Goal: Task Accomplishment & Management: Use online tool/utility

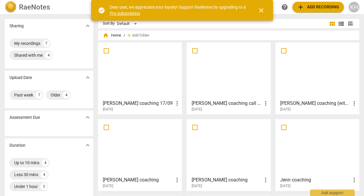
click at [233, 102] on h3 "[PERSON_NAME] coaching call 16/09" at bounding box center [226, 103] width 71 height 7
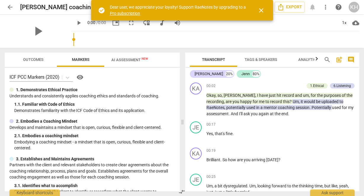
click at [261, 8] on span "close" at bounding box center [261, 10] width 7 height 7
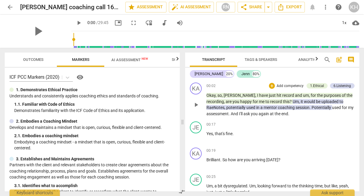
click at [321, 100] on span "uploaded" at bounding box center [330, 101] width 18 height 5
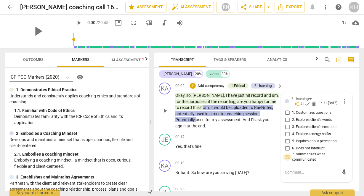
click at [285, 160] on input "7. Summarizes what communicated" at bounding box center [287, 156] width 9 height 7
click at [286, 160] on input "7. Summarizes what communicated" at bounding box center [287, 156] width 9 height 7
checkbox input "false"
click at [266, 122] on p "Okay , so , [PERSON_NAME] , I have just hit record and um , for the purposes of…" at bounding box center [227, 110] width 104 height 36
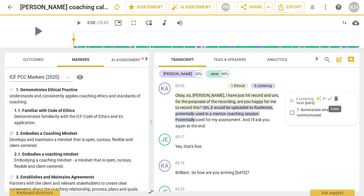
click at [335, 97] on span "delete" at bounding box center [336, 98] width 6 height 6
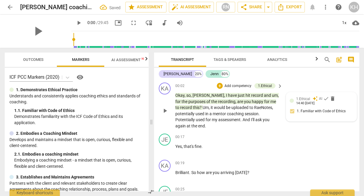
click at [236, 106] on span "uploaded" at bounding box center [240, 107] width 18 height 5
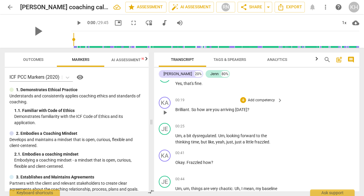
scroll to position [71, 0]
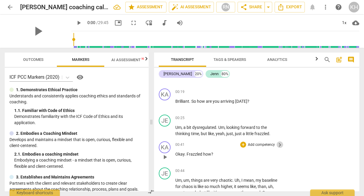
click at [277, 145] on span "keyboard_arrow_right" at bounding box center [279, 144] width 7 height 7
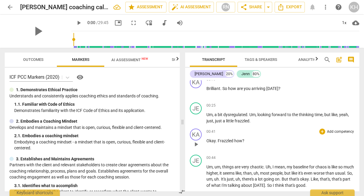
scroll to position [59, 0]
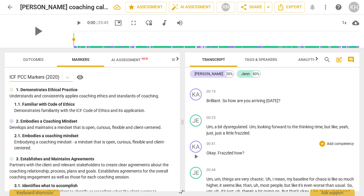
click at [330, 144] on p "Add competency" at bounding box center [340, 143] width 28 height 5
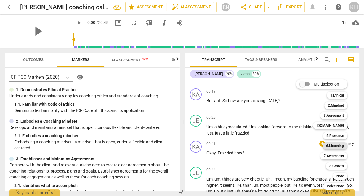
click at [334, 146] on b "6.Listening" at bounding box center [335, 145] width 18 height 7
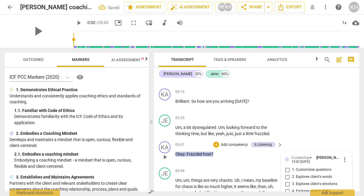
scroll to position [164, 0]
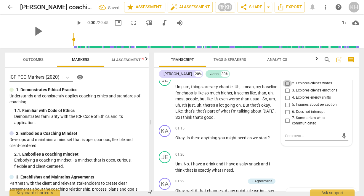
click at [287, 83] on input "2. Explores client's words" at bounding box center [287, 83] width 9 height 7
checkbox input "true"
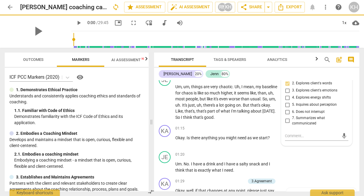
click at [286, 93] on input "3. Explores client's emotions" at bounding box center [287, 90] width 9 height 7
checkbox input "true"
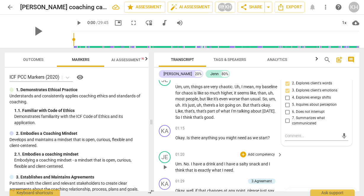
click at [302, 162] on div "JE play_arrow pause 01:20 + Add competency keyboard_arrow_right Um . No . I hav…" at bounding box center [256, 161] width 205 height 27
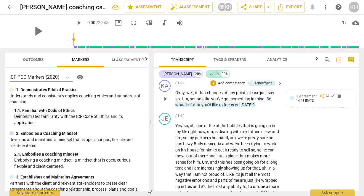
scroll to position [259, 0]
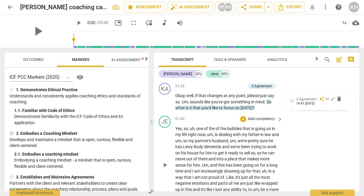
click at [268, 118] on p "Add competency" at bounding box center [261, 118] width 28 height 5
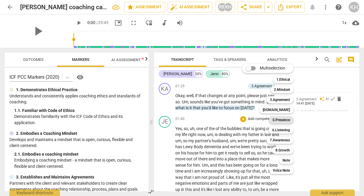
click at [284, 122] on b "5.Presence" at bounding box center [281, 119] width 17 height 7
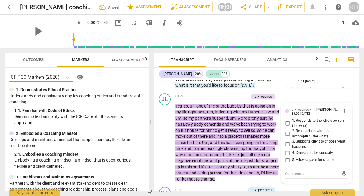
scroll to position [283, 0]
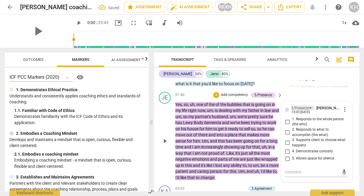
click at [308, 108] on div "5.Presence" at bounding box center [303, 107] width 23 height 5
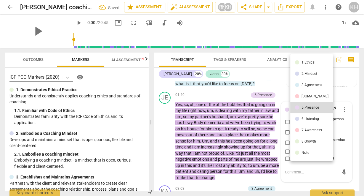
click at [308, 119] on div "6.Listening" at bounding box center [310, 119] width 17 height 4
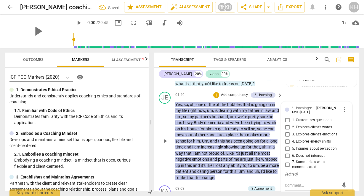
click at [309, 154] on span "6. Does not interrupt" at bounding box center [308, 155] width 33 height 5
click at [292, 154] on input "6. Does not interrupt" at bounding box center [287, 155] width 9 height 7
checkbox input "true"
click at [254, 142] on span "going" at bounding box center [248, 140] width 11 height 5
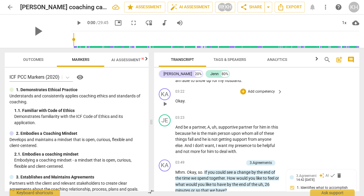
scroll to position [425, 0]
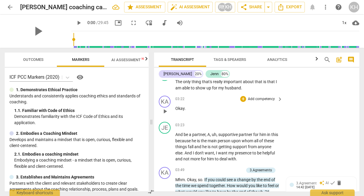
click at [165, 113] on span "play_arrow" at bounding box center [164, 111] width 7 height 7
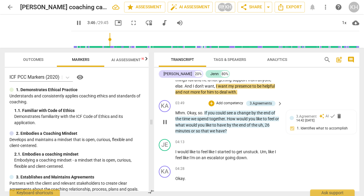
scroll to position [497, 0]
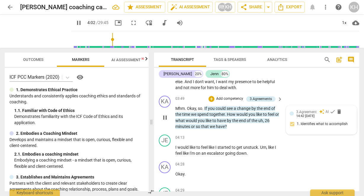
click at [292, 124] on div "3.Agreement auto_awesome AI check delete 14:42 [DATE] 1. Identifies what to acc…" at bounding box center [321, 120] width 63 height 22
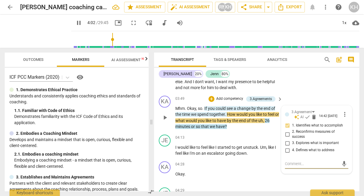
type input "243"
click at [285, 137] on input "2. Reconfirms measures of success" at bounding box center [287, 133] width 9 height 7
checkbox input "true"
click at [287, 129] on input "1. Identifies what to accomplish" at bounding box center [287, 125] width 9 height 7
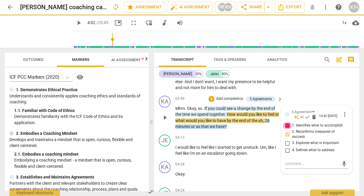
click at [286, 129] on input "1. Identifies what to accomplish" at bounding box center [287, 125] width 9 height 7
checkbox input "false"
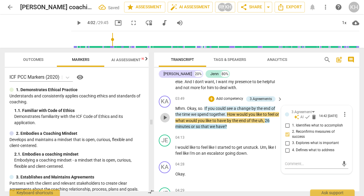
click at [165, 119] on span "play_arrow" at bounding box center [164, 117] width 7 height 7
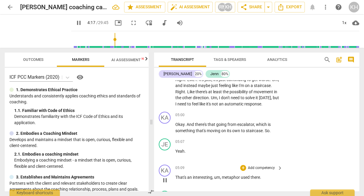
scroll to position [639, 0]
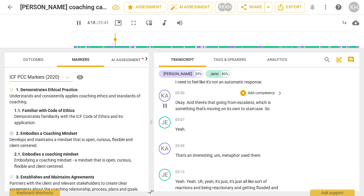
click at [270, 96] on p "Add competency" at bounding box center [261, 92] width 28 height 5
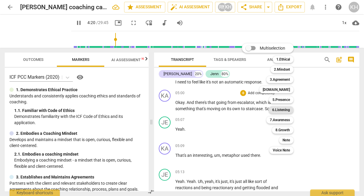
click at [278, 112] on b "6.Listening" at bounding box center [281, 109] width 18 height 7
type input "261"
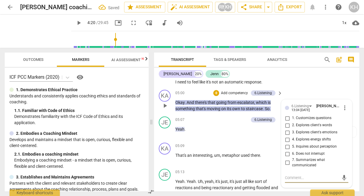
click at [287, 129] on input "2. Explores client's words" at bounding box center [287, 124] width 9 height 7
click at [286, 129] on input "2. Explores client's words" at bounding box center [287, 124] width 9 height 7
click at [285, 129] on input "2. Explores client's words" at bounding box center [287, 124] width 9 height 7
checkbox input "false"
click at [287, 166] on input "7. Summarizes what communicated" at bounding box center [287, 162] width 9 height 7
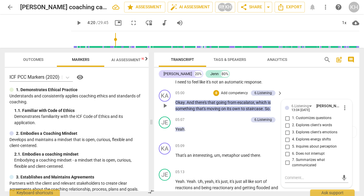
checkbox input "true"
drag, startPoint x: 252, startPoint y: 147, endPoint x: 270, endPoint y: 152, distance: 18.6
click at [263, 150] on div "KA play_arrow pause 05:09 + Add competency keyboard_arrow_right That's an inter…" at bounding box center [256, 153] width 205 height 26
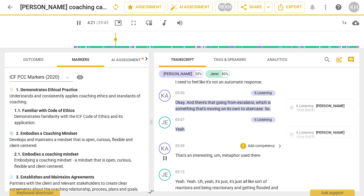
click at [266, 148] on p "Add competency" at bounding box center [261, 145] width 28 height 5
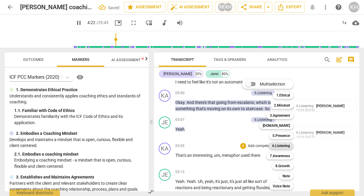
click at [280, 145] on b "6.Listening" at bounding box center [281, 145] width 18 height 7
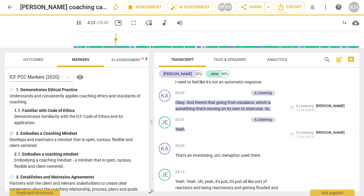
type input "263"
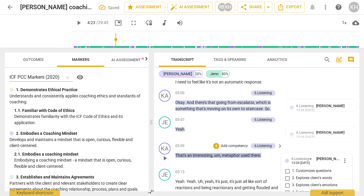
scroll to position [739, 0]
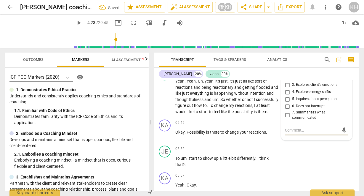
click at [285, 88] on input "3. Explores client's emotions" at bounding box center [287, 84] width 9 height 7
checkbox input "true"
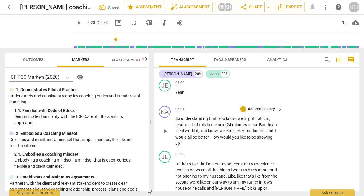
scroll to position [881, 0]
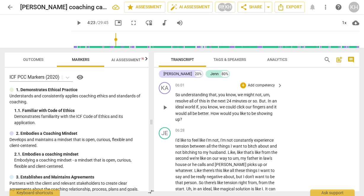
click at [268, 88] on p "Add competency" at bounding box center [261, 85] width 28 height 5
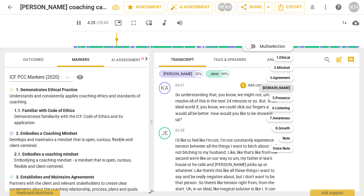
scroll to position [587, 0]
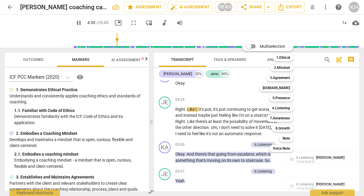
click at [222, 167] on div at bounding box center [182, 98] width 364 height 196
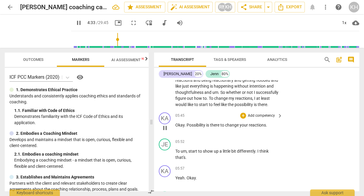
scroll to position [753, 0]
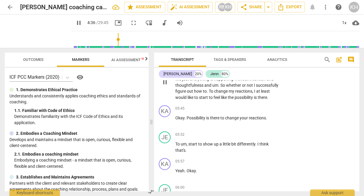
drag, startPoint x: 212, startPoint y: 160, endPoint x: 189, endPoint y: 105, distance: 58.8
click at [189, 100] on p "Yeah . Yeah . Uh , yeah , it's just , it's just all like sort of reactions and …" at bounding box center [227, 82] width 104 height 36
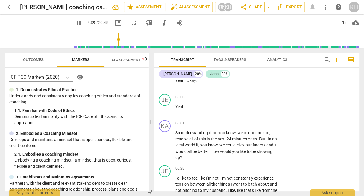
scroll to position [872, 0]
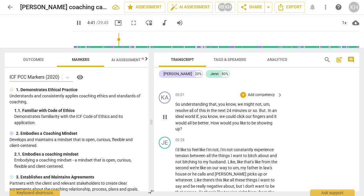
click at [165, 120] on span "pause" at bounding box center [164, 116] width 7 height 7
click at [168, 120] on span "play_arrow" at bounding box center [164, 116] width 7 height 7
click at [163, 120] on span "pause" at bounding box center [164, 116] width 7 height 7
type input "362"
click at [260, 97] on p "Add competency" at bounding box center [261, 94] width 28 height 5
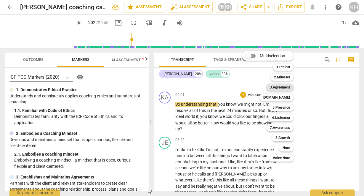
click at [285, 86] on b "3.Agreement" at bounding box center [280, 87] width 20 height 7
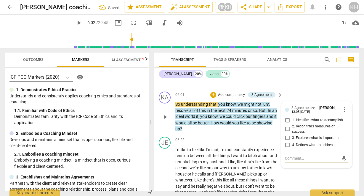
click at [287, 132] on input "2. Reconfirms measures of success" at bounding box center [287, 128] width 9 height 7
checkbox input "true"
click at [233, 143] on div "06:28 + Add competency keyboard_arrow_right" at bounding box center [229, 139] width 108 height 7
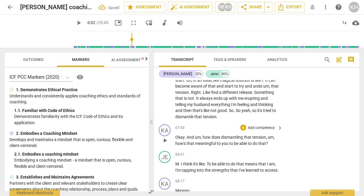
scroll to position [990, 0]
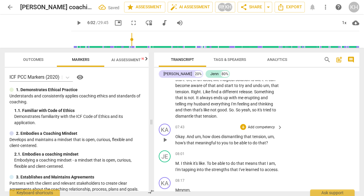
click at [270, 129] on p "Add competency" at bounding box center [261, 126] width 28 height 5
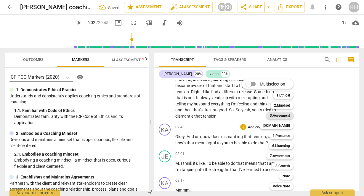
click at [284, 113] on b "3.Agreement" at bounding box center [280, 115] width 20 height 7
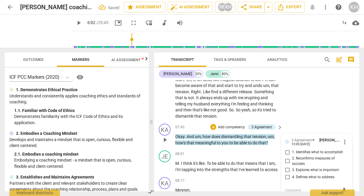
scroll to position [1056, 0]
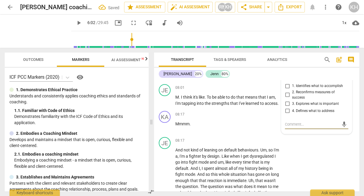
click at [285, 107] on input "3. Explores what is important" at bounding box center [287, 103] width 9 height 7
checkbox input "true"
click at [240, 105] on span "I've" at bounding box center [242, 103] width 7 height 5
click at [216, 127] on p "Mmmm ." at bounding box center [227, 124] width 104 height 6
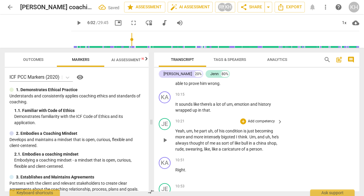
scroll to position [1245, 0]
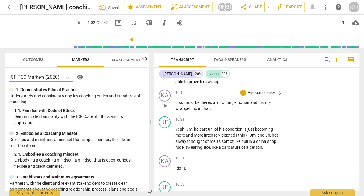
click at [267, 95] on p "Add competency" at bounding box center [261, 92] width 28 height 5
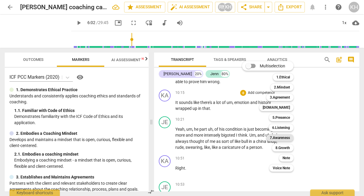
click at [288, 136] on b "7.Awareness" at bounding box center [280, 137] width 20 height 7
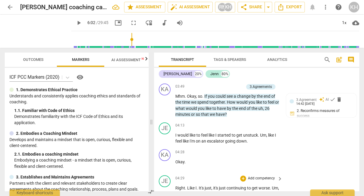
scroll to position [508, 0]
click at [234, 89] on p "Add competency" at bounding box center [230, 86] width 28 height 5
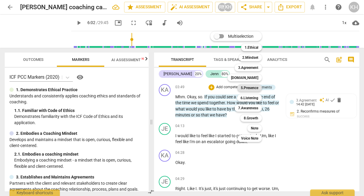
click at [249, 87] on b "5.Presence" at bounding box center [249, 87] width 17 height 7
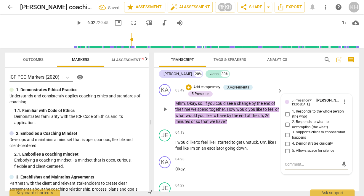
click at [286, 121] on input "2. Responds to what to accomplish (the what)" at bounding box center [287, 124] width 9 height 7
checkbox input "true"
click at [254, 135] on div "+ Add competency" at bounding box center [257, 132] width 35 height 6
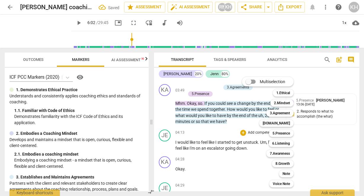
click at [223, 148] on div at bounding box center [182, 98] width 364 height 196
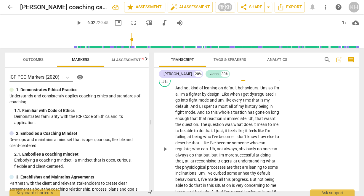
scroll to position [1077, 0]
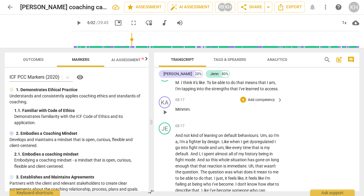
click at [256, 103] on p "Add competency" at bounding box center [261, 99] width 28 height 5
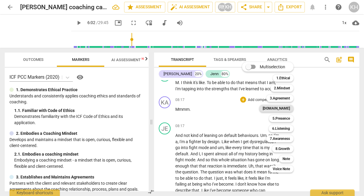
click at [281, 109] on b "[DOMAIN_NAME]" at bounding box center [276, 108] width 27 height 7
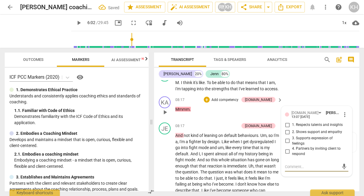
click at [288, 135] on input "2. Shows support and empathy" at bounding box center [287, 131] width 9 height 7
checkbox input "true"
click at [230, 144] on span "Like" at bounding box center [226, 141] width 8 height 5
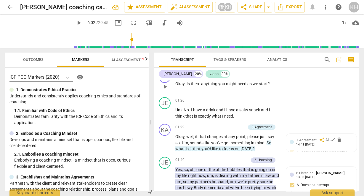
scroll to position [176, 0]
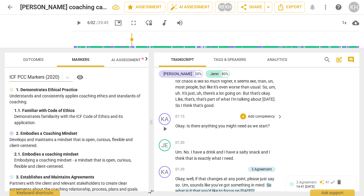
click at [271, 116] on p "Add competency" at bounding box center [261, 116] width 28 height 5
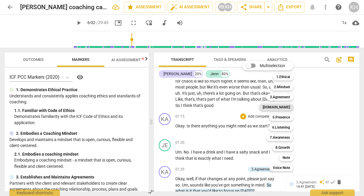
click at [285, 107] on b "[DOMAIN_NAME]" at bounding box center [276, 106] width 27 height 7
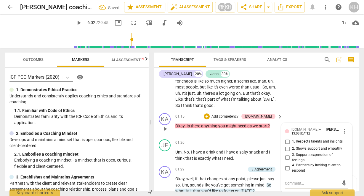
click at [286, 150] on input "2. Shows support and empathy" at bounding box center [287, 148] width 9 height 7
checkbox input "true"
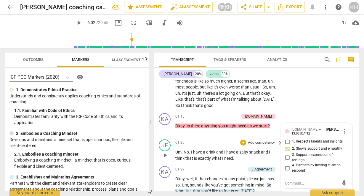
click at [236, 159] on p "Um . No . I have a drink and I have a salty snack and I think that is exactly w…" at bounding box center [227, 155] width 104 height 12
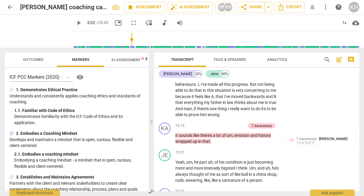
scroll to position [1243, 0]
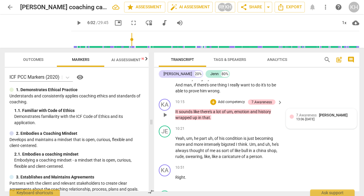
click at [298, 121] on div "13:06 [DATE]" at bounding box center [305, 119] width 18 height 4
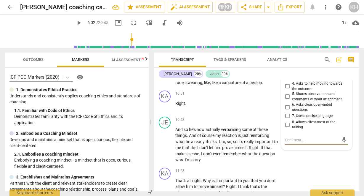
scroll to position [1273, 0]
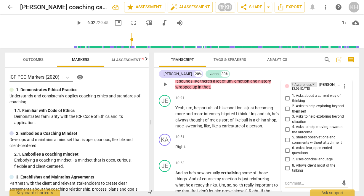
click at [313, 87] on div "7.Awareness" at bounding box center [304, 84] width 25 height 5
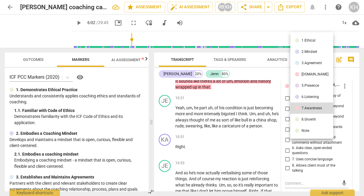
click at [308, 84] on div "5.Presence" at bounding box center [310, 86] width 17 height 4
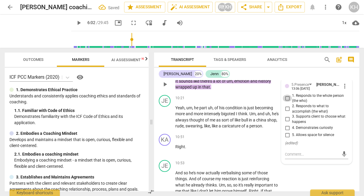
click at [286, 102] on input "1. Responds to the whole person (the who)" at bounding box center [287, 98] width 9 height 7
checkbox input "true"
click at [288, 131] on input "4. Demonstrates curiosity" at bounding box center [287, 127] width 9 height 7
checkbox input "true"
click at [241, 122] on span "like" at bounding box center [238, 119] width 7 height 5
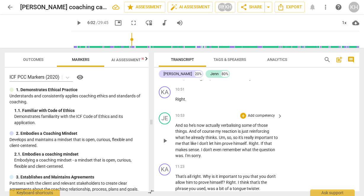
scroll to position [1297, 0]
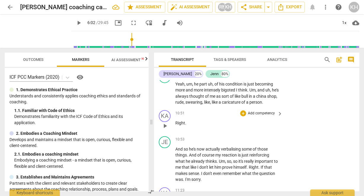
click at [264, 116] on p "Add competency" at bounding box center [261, 113] width 28 height 5
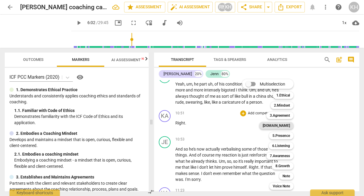
click at [282, 123] on b "[DOMAIN_NAME]" at bounding box center [276, 125] width 27 height 7
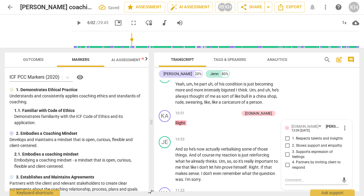
scroll to position [1365, 0]
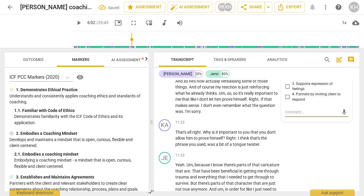
click at [285, 81] on input "2. Shows support and empathy" at bounding box center [287, 77] width 9 height 7
checkbox input "true"
click at [245, 147] on div "11:23 + Add competency keyboard_arrow_right That's all right . Why is it import…" at bounding box center [229, 133] width 108 height 28
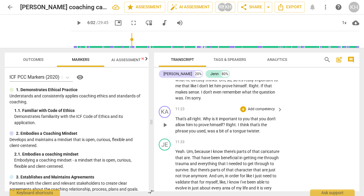
scroll to position [1389, 0]
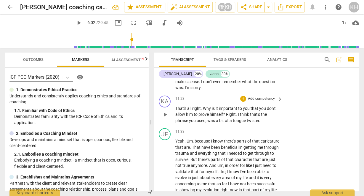
click at [265, 101] on p "Add competency" at bounding box center [261, 98] width 28 height 5
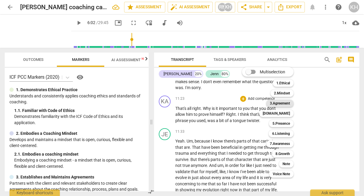
click at [282, 105] on b "3.Agreement" at bounding box center [280, 103] width 20 height 7
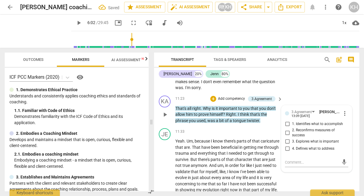
click at [292, 144] on span "3. Explores what is important" at bounding box center [315, 141] width 47 height 5
click at [292, 145] on input "3. Explores what is important" at bounding box center [287, 141] width 9 height 7
checkbox input "true"
click at [226, 101] on p "Add competency" at bounding box center [231, 98] width 28 height 5
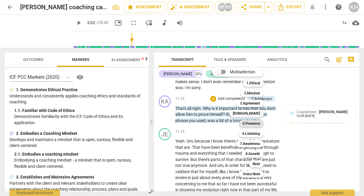
click at [247, 124] on b "5.Presence" at bounding box center [251, 123] width 17 height 7
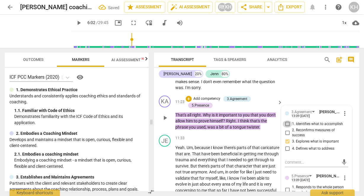
click at [288, 127] on input "1. Identifies what to accomplish" at bounding box center [287, 123] width 9 height 7
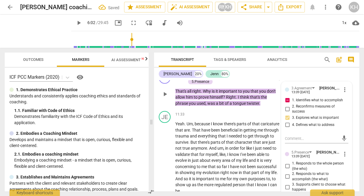
click at [286, 104] on input "1. Identifies what to accomplish" at bounding box center [287, 100] width 9 height 7
checkbox input "false"
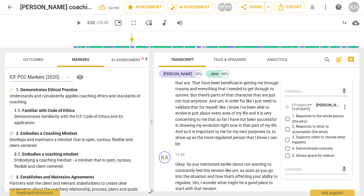
scroll to position [1460, 0]
click at [288, 122] on input "1. Responds to the whole person (the who)" at bounding box center [287, 118] width 9 height 7
checkbox input "true"
click at [240, 121] on span "have" at bounding box center [235, 118] width 10 height 5
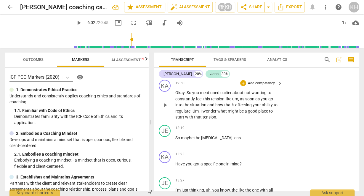
scroll to position [1554, 0]
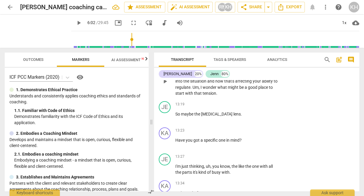
click at [261, 62] on p "Add competency" at bounding box center [261, 59] width 28 height 5
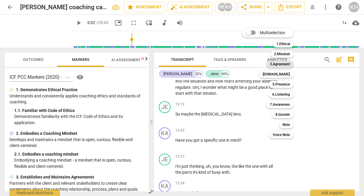
click at [274, 62] on b "3.Agreement" at bounding box center [280, 63] width 20 height 7
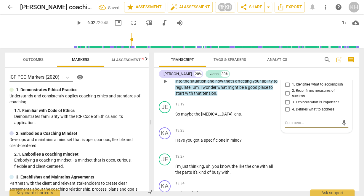
click at [286, 113] on input "4. Defines what to address" at bounding box center [287, 108] width 9 height 7
checkbox input "true"
click at [230, 96] on p "Okay . So you mentioned earlier about not wanting to constantly feel this tensi…" at bounding box center [227, 81] width 104 height 31
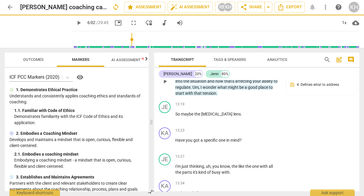
click at [240, 62] on p "Add competency" at bounding box center [231, 59] width 28 height 5
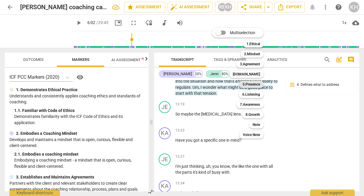
click at [249, 86] on b "5.Presence" at bounding box center [251, 84] width 17 height 7
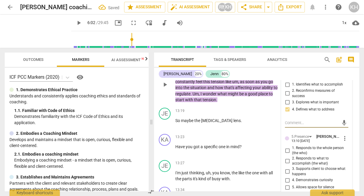
scroll to position [1578, 0]
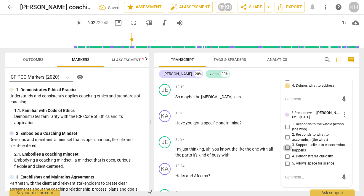
click at [287, 151] on input "3. Supports client to choose what happens" at bounding box center [287, 147] width 9 height 7
checkbox input "true"
click at [251, 142] on p "Add competency" at bounding box center [261, 139] width 28 height 5
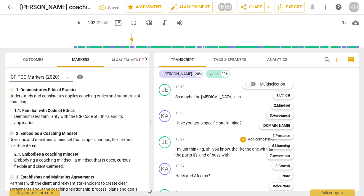
click at [232, 110] on div at bounding box center [182, 98] width 364 height 196
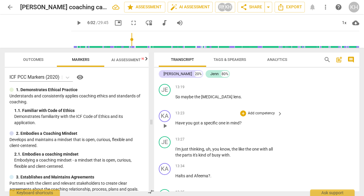
click at [271, 116] on p "Add competency" at bounding box center [261, 113] width 28 height 5
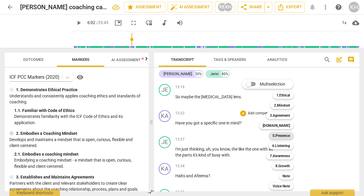
click at [281, 137] on b "5.Presence" at bounding box center [281, 135] width 17 height 7
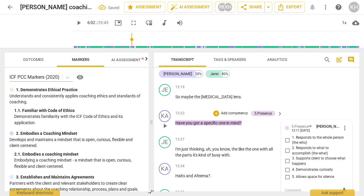
scroll to position [1656, 0]
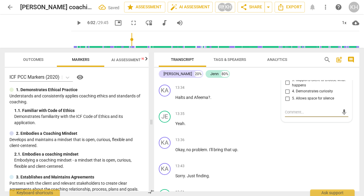
click at [286, 86] on input "3. Supports client to choose what happens" at bounding box center [287, 82] width 9 height 7
checkbox input "true"
click at [247, 106] on div "13:34 + Add competency keyboard_arrow_right Halts and [PERSON_NAME] ? ." at bounding box center [229, 94] width 108 height 21
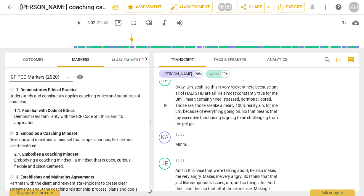
scroll to position [1917, 0]
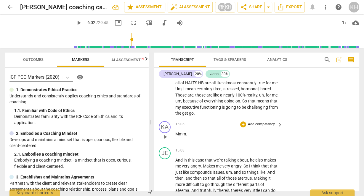
click at [270, 127] on p "Add competency" at bounding box center [261, 123] width 28 height 5
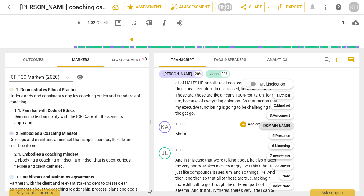
click at [289, 126] on b "[DOMAIN_NAME]" at bounding box center [276, 125] width 27 height 7
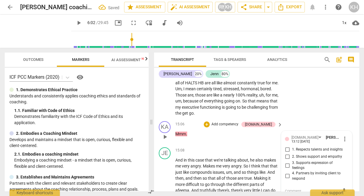
scroll to position [1996, 0]
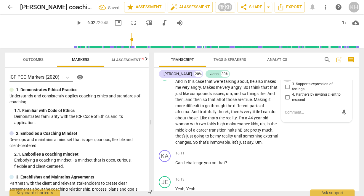
click at [286, 81] on input "2. Shows support and empathy" at bounding box center [287, 77] width 9 height 7
checkbox input "true"
click at [254, 137] on p "And in this case that we're talking about , he also makes me very angry . Makes…" at bounding box center [227, 111] width 104 height 67
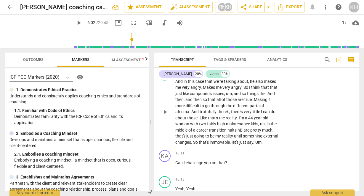
scroll to position [2019, 0]
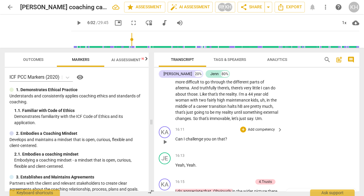
click at [265, 132] on p "Add competency" at bounding box center [261, 129] width 28 height 5
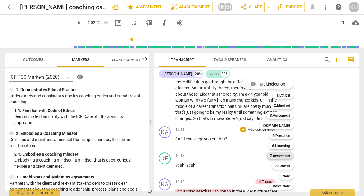
click at [289, 156] on b "7.Awareness" at bounding box center [280, 155] width 20 height 7
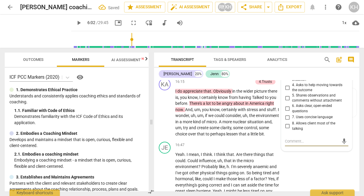
scroll to position [2106, 0]
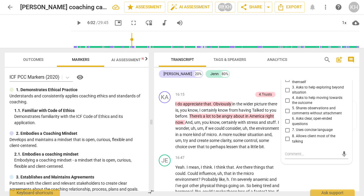
click at [310, 58] on div "7.Awareness" at bounding box center [302, 55] width 20 height 6
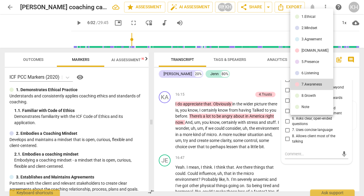
click at [310, 69] on li "6.Listening" at bounding box center [311, 72] width 43 height 11
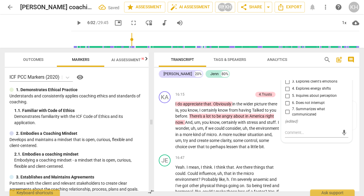
click at [308, 58] on div "6.Listening" at bounding box center [300, 55] width 17 height 6
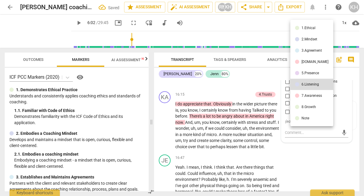
click at [306, 72] on div "5.Presence" at bounding box center [310, 73] width 17 height 4
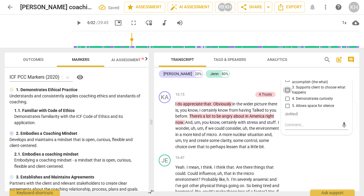
click at [285, 93] on input "3. Supports client to choose what happens" at bounding box center [287, 89] width 9 height 7
checkbox input "true"
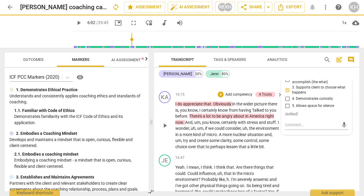
click at [249, 118] on span "in" at bounding box center [247, 115] width 4 height 5
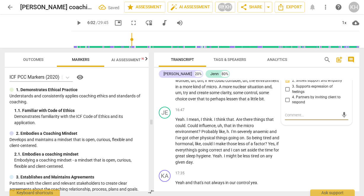
scroll to position [2155, 0]
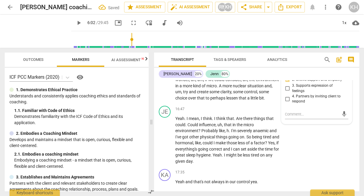
click at [199, 57] on span "appreciate" at bounding box center [193, 55] width 20 height 5
click at [255, 70] on span "America" at bounding box center [257, 67] width 16 height 5
click at [232, 82] on span "consider" at bounding box center [232, 79] width 15 height 5
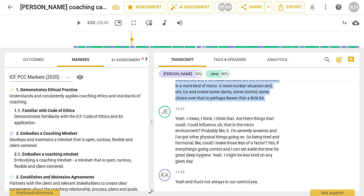
drag, startPoint x: 177, startPoint y: 108, endPoint x: 197, endPoint y: 137, distance: 35.5
click at [197, 103] on div "KA play_arrow pause 16:15 + Add competency 4.Trusts keyboard_arrow_right I do a…" at bounding box center [256, 71] width 205 height 63
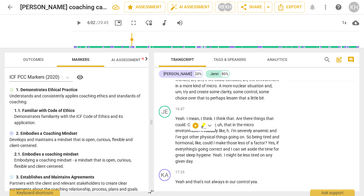
click at [194, 129] on div "+ keyboard_arrow_down" at bounding box center [202, 125] width 25 height 11
click at [190, 101] on p "I do appreciate that . Obviously in the wider picture there is , you know , I c…" at bounding box center [227, 76] width 104 height 49
drag, startPoint x: 190, startPoint y: 134, endPoint x: 200, endPoint y: 132, distance: 10.3
click at [200, 101] on p "I do appreciate that . Obviously in the wider picture there is , you know , I c…" at bounding box center [227, 76] width 104 height 49
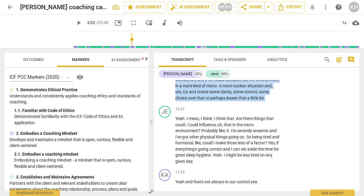
drag, startPoint x: 190, startPoint y: 132, endPoint x: 171, endPoint y: 108, distance: 30.9
click at [171, 103] on div "KA play_arrow pause 16:15 + Add competency 4.Trusts keyboard_arrow_right I do a…" at bounding box center [256, 71] width 205 height 63
click at [195, 127] on div "+" at bounding box center [196, 125] width 6 height 6
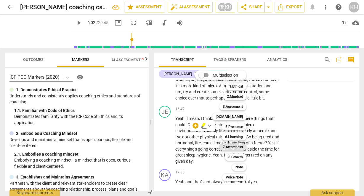
click at [241, 147] on b "7.Awareness" at bounding box center [233, 146] width 20 height 7
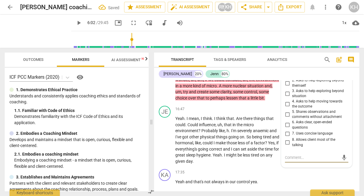
click at [287, 97] on input "3. Asks to help exploring beyond situation" at bounding box center [287, 93] width 9 height 7
checkbox input "true"
click at [285, 107] on input "4. Asks to help moving towards the outcome" at bounding box center [287, 103] width 9 height 7
checkbox input "true"
click at [224, 133] on span "like" at bounding box center [222, 130] width 6 height 5
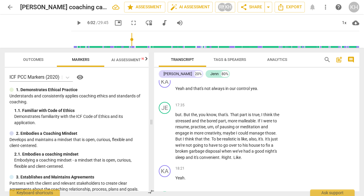
scroll to position [2250, 0]
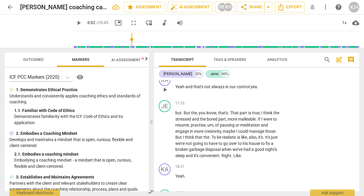
click at [264, 80] on p "Add competency" at bounding box center [261, 77] width 28 height 5
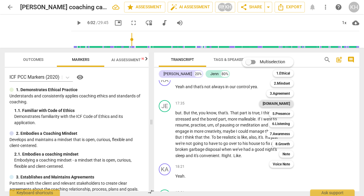
click at [284, 103] on b "[DOMAIN_NAME]" at bounding box center [276, 103] width 27 height 7
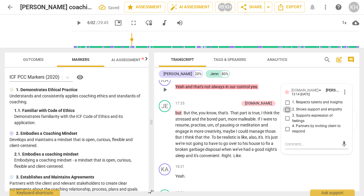
click at [286, 113] on input "2. Shows support and empathy" at bounding box center [287, 109] width 9 height 7
checkbox input "true"
click at [286, 122] on input "3. Supports expression of feelings" at bounding box center [287, 118] width 9 height 7
checkbox input "true"
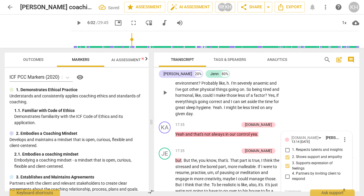
scroll to position [2155, 0]
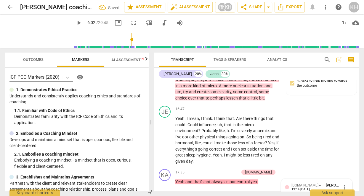
click at [244, 94] on span "some" at bounding box center [238, 91] width 11 height 5
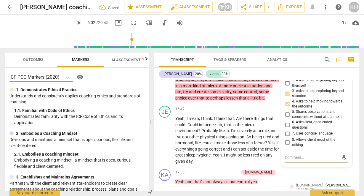
click at [311, 61] on div "7.Awareness" at bounding box center [304, 58] width 25 height 5
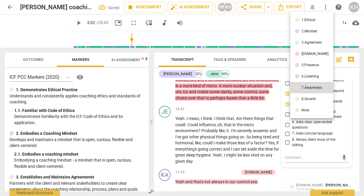
click at [307, 52] on div "[DOMAIN_NAME]" at bounding box center [315, 54] width 27 height 4
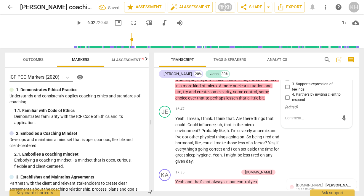
click at [285, 101] on input "4. Partners by inviting client to respond" at bounding box center [287, 97] width 9 height 7
checkbox input "true"
click at [239, 163] on p "Yeah . I mean , I think . I think that . Are there things that could . Could in…" at bounding box center [227, 139] width 104 height 49
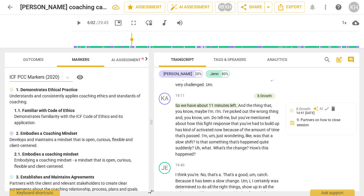
scroll to position [2487, 0]
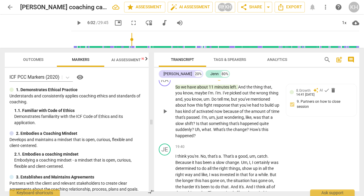
click at [212, 101] on span "." at bounding box center [210, 99] width 2 height 5
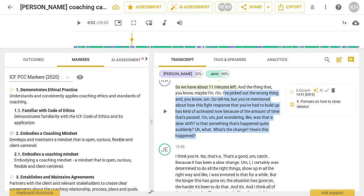
drag, startPoint x: 224, startPoint y: 127, endPoint x: 244, endPoint y: 169, distance: 47.0
click at [244, 139] on p "So we have about 11 minutes left . And the thing that , you know , maybe I'm . …" at bounding box center [227, 111] width 104 height 55
click at [229, 80] on p "Add competency" at bounding box center [237, 77] width 28 height 5
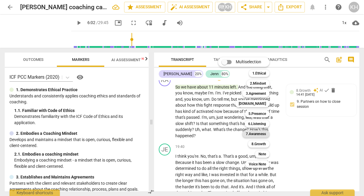
click at [253, 135] on b "7.Awareness" at bounding box center [256, 133] width 20 height 7
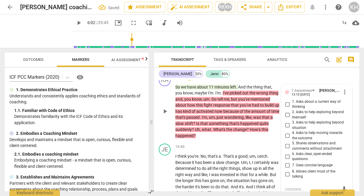
scroll to position [2575, 0]
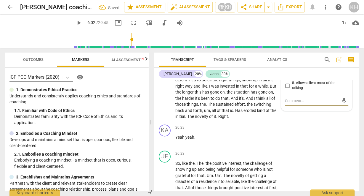
click at [286, 61] on input "5. Shares observations and comments without attachment" at bounding box center [287, 57] width 9 height 7
checkbox input "true"
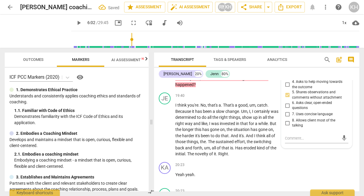
scroll to position [2528, 0]
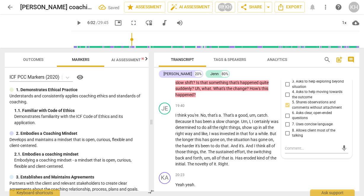
click at [287, 98] on input "4. Asks to help moving towards the outcome" at bounding box center [287, 94] width 9 height 7
checkbox input "true"
click at [287, 88] on input "3. Asks to help exploring beyond situation" at bounding box center [287, 84] width 9 height 7
checkbox input "true"
click at [308, 52] on div "7.Awareness" at bounding box center [302, 50] width 20 height 6
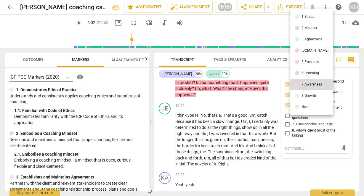
click at [302, 70] on li "6.Listening" at bounding box center [311, 72] width 43 height 11
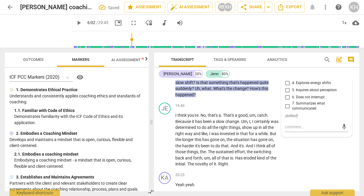
click at [312, 52] on div "6.Listening" at bounding box center [303, 49] width 23 height 5
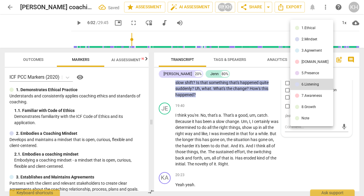
click at [306, 97] on div "7.Awareness" at bounding box center [312, 96] width 20 height 4
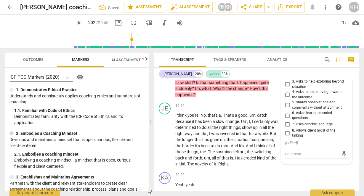
click at [286, 88] on input "3. Asks to help exploring beyond situation" at bounding box center [287, 84] width 9 height 7
checkbox input "true"
click at [283, 98] on input "4. Asks to help moving towards the outcome" at bounding box center [287, 94] width 9 height 7
checkbox input "true"
click at [286, 108] on input "5. Shares observations and comments without attachment" at bounding box center [287, 104] width 9 height 7
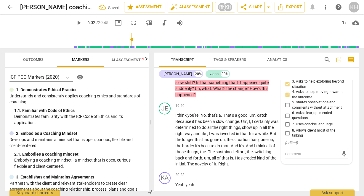
checkbox input "true"
click at [236, 117] on span "a" at bounding box center [236, 115] width 3 height 5
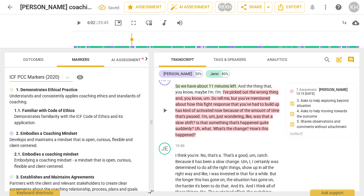
scroll to position [2480, 0]
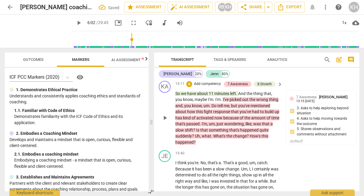
click at [201, 87] on p "Add competency" at bounding box center [207, 83] width 28 height 5
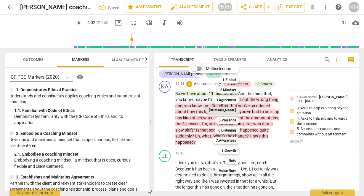
click at [238, 112] on div "[DOMAIN_NAME]" at bounding box center [222, 109] width 34 height 7
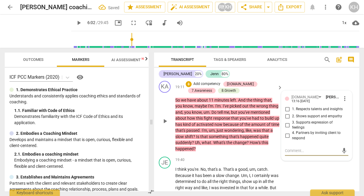
click at [286, 139] on input "4. Partners by inviting client to respond" at bounding box center [287, 135] width 9 height 7
checkbox input "true"
click at [215, 132] on span "um" at bounding box center [212, 130] width 6 height 5
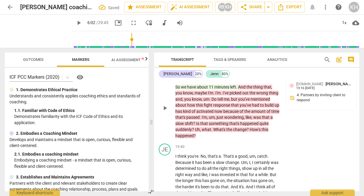
scroll to position [2504, 0]
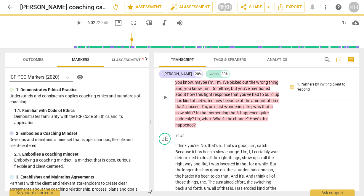
click at [207, 63] on p "Add competency" at bounding box center [207, 59] width 28 height 5
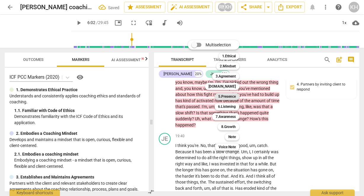
click at [235, 95] on b "5.Presence" at bounding box center [226, 96] width 17 height 7
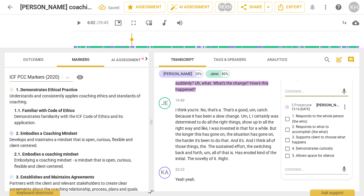
scroll to position [2551, 0]
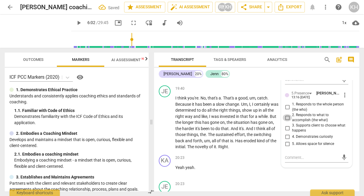
click at [284, 121] on input "2. Responds to what to accomplish (the what)" at bounding box center [287, 117] width 9 height 7
checkbox input "true"
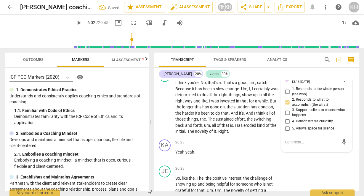
scroll to position [2575, 0]
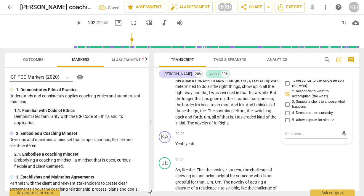
click at [286, 116] on input "4. Demonstrates curiosity" at bounding box center [287, 112] width 9 height 7
checkbox input "true"
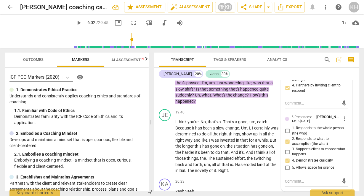
click at [200, 97] on span "Uh" at bounding box center [197, 94] width 5 height 5
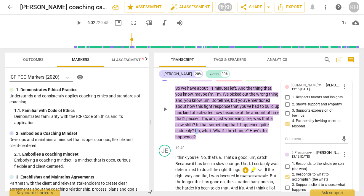
scroll to position [2480, 0]
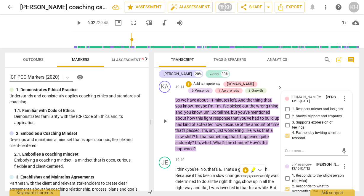
click at [224, 114] on span "tell" at bounding box center [220, 112] width 6 height 5
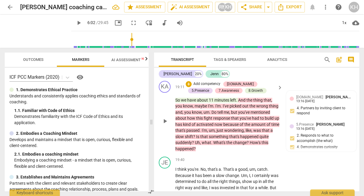
click at [278, 91] on span "keyboard_arrow_right" at bounding box center [279, 87] width 7 height 7
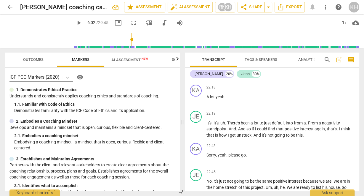
scroll to position [2107, 0]
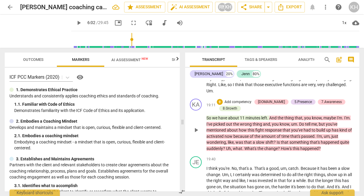
click at [336, 132] on span "has" at bounding box center [336, 129] width 8 height 5
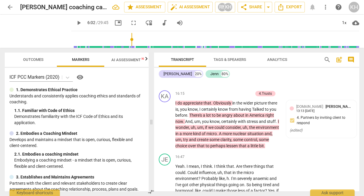
scroll to position [2589, 0]
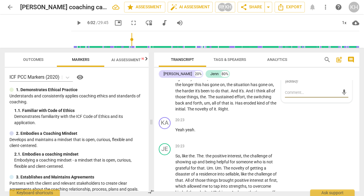
click at [337, 61] on span "post_add" at bounding box center [339, 59] width 7 height 7
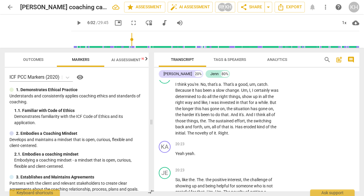
scroll to position [13, 0]
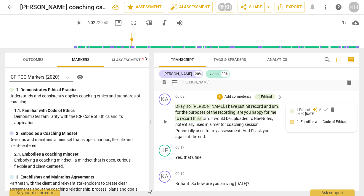
click at [258, 129] on span "ask" at bounding box center [258, 130] width 7 height 5
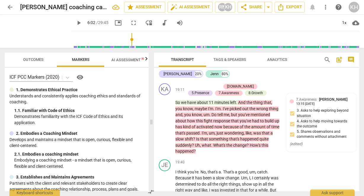
scroll to position [2525, 0]
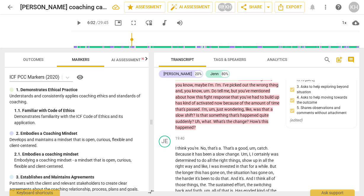
click at [251, 93] on span "you've" at bounding box center [244, 90] width 12 height 5
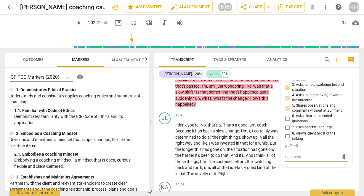
scroll to position [2533, 0]
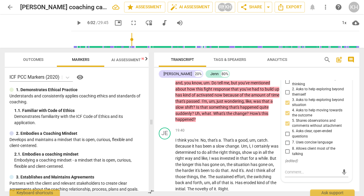
click at [166, 110] on div "play_arrow pause" at bounding box center [167, 91] width 15 height 57
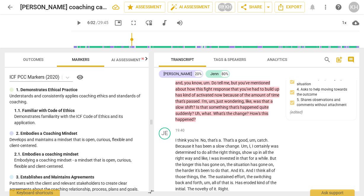
click at [224, 73] on span "minutes" at bounding box center [222, 70] width 16 height 5
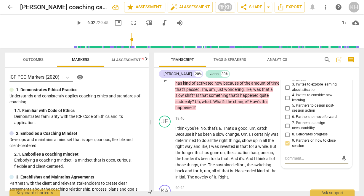
scroll to position [2555, 0]
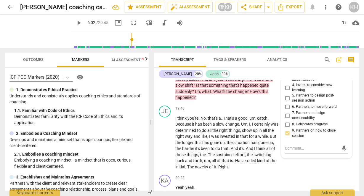
click at [209, 81] on span "," at bounding box center [208, 79] width 2 height 5
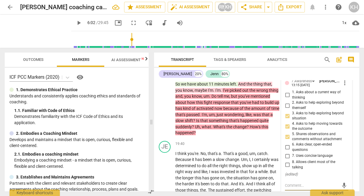
scroll to position [2508, 0]
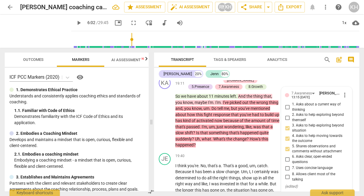
click at [280, 87] on span "keyboard_arrow_right" at bounding box center [279, 83] width 7 height 7
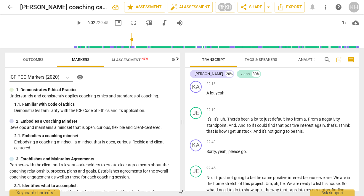
scroll to position [2135, 0]
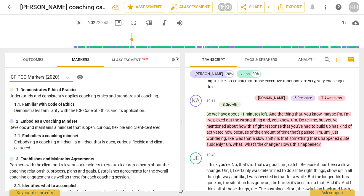
click at [331, 139] on p "So we have about 11 minutes left . And the thing that , you know , maybe I'm . …" at bounding box center [280, 129] width 148 height 36
click at [219, 101] on div "+" at bounding box center [220, 98] width 6 height 6
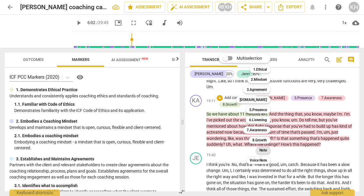
click at [265, 150] on b "Note" at bounding box center [263, 149] width 7 height 7
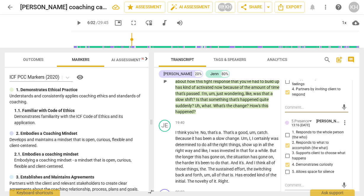
scroll to position [2555, 0]
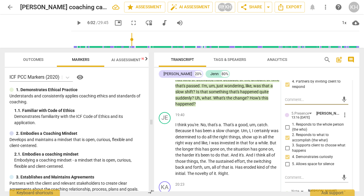
type textarea "T"
type textarea "Tu"
type textarea "Tur"
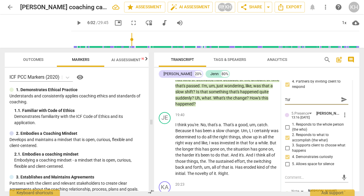
type textarea "Turn"
type textarea "Turni"
type textarea "Turnin"
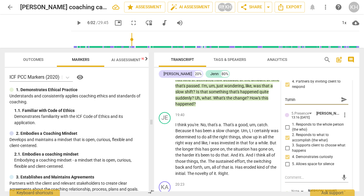
type textarea "Turning"
type textarea "Turning p"
type textarea "Turning po"
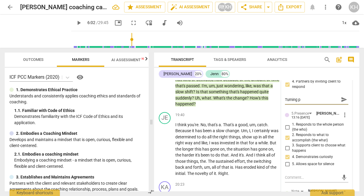
type textarea "Turning po"
type textarea "Turning poi"
type textarea "Turning poin"
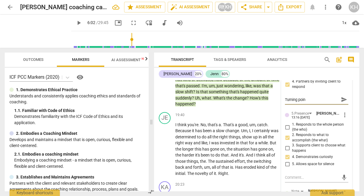
type textarea "Turning point"
type textarea "Turning point i"
type textarea "Turning point in"
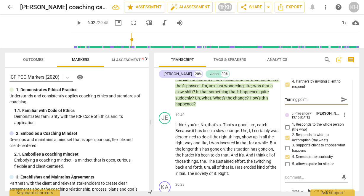
type textarea "Turning point in"
type textarea "Turning point in c"
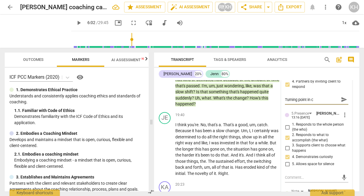
type textarea "Turning point in co"
type textarea "Turning point in con"
type textarea "Turning point in conv"
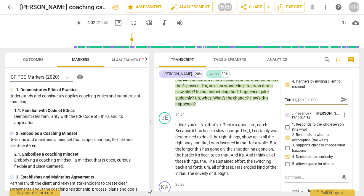
type textarea "Turning point in conv"
type textarea "Turning point in conve"
type textarea "Turning point in conver"
type textarea "Turning point in conversa"
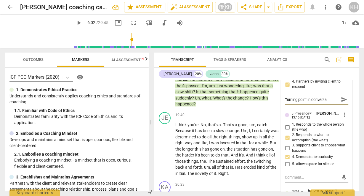
type textarea "Turning point in conversat"
type textarea "Turning point in [GEOGRAPHIC_DATA]"
type textarea "Turning point in conversatio"
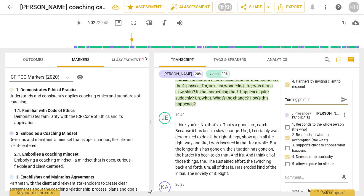
type textarea "Turning point in conversatio"
type textarea "Turning point in conversation"
type textarea "Turning point in conversation."
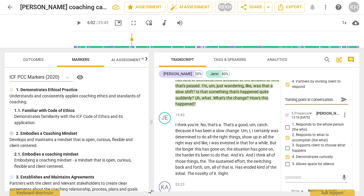
type textarea "Turning point in conversation."
type textarea "Turning point in conversation. I"
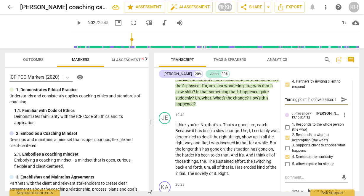
type textarea "Turning point in conversation. I t"
type textarea "Turning point in conversation. I th"
type textarea "Turning point in conversation. I thi"
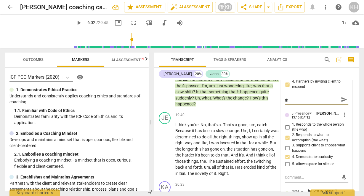
type textarea "Turning point in conversation. I thi"
type textarea "Turning point in conversation. I thin"
type textarea "Turning point in conversation. I think"
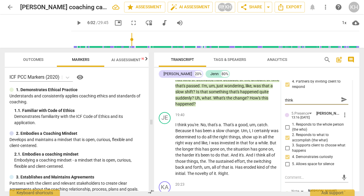
type textarea "Turning point in conversation. I think s"
type textarea "Turning point in conversation. I think st"
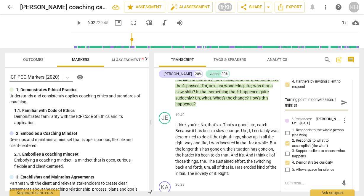
type textarea "Turning point in conversation. I think str"
type textarea "Turning point in conversation. I think stro"
type textarea "Turning point in conversation. I think stron"
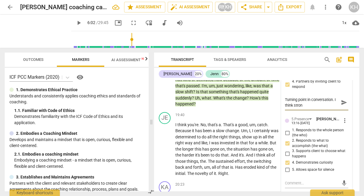
type textarea "Turning point in conversation. I think strong"
type textarea "Turning point in conversation. I think strong i"
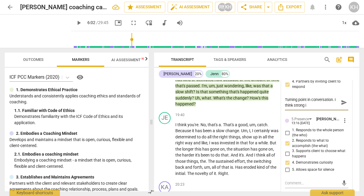
type textarea "Turning point in conversation. I think strong in"
type textarea "Turning point in conversation. I think strong in 7"
type textarea "Turning point in conversation. I think strong in 7'"
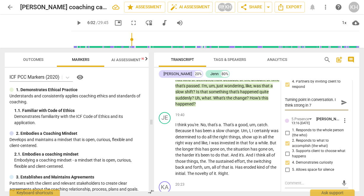
type textarea "Turning point in conversation. I think strong in 7'"
type textarea "Turning point in conversation. I think strong in 7's"
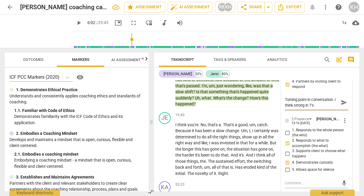
type textarea "Turning point in conversation. I think strong in 7's"
type textarea "Turning point in conversation. I think strong in 7's."
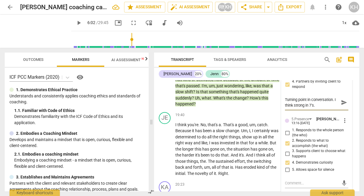
type textarea "Turning point in conversation. I think strong in 7's."
type textarea "Turning point in conversation. I think strong in 7's. c"
type textarea "Turning point in conversation. I think strong in 7's. co"
type textarea "Turning point in conversation. I think strong in 7's. cou"
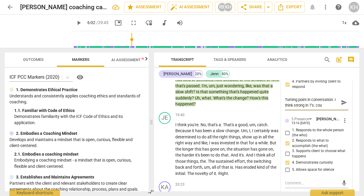
type textarea "Turning point in conversation. I think strong in 7's. coul"
type textarea "Turning point in conversation. I think strong in 7's. cou"
type textarea "Turning point in conversation. I think strong in 7's. co"
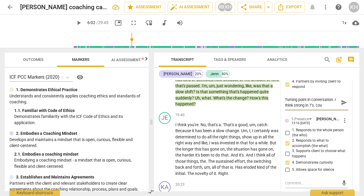
type textarea "Turning point in conversation. I think strong in 7's. co"
type textarea "Turning point in conversation. I think strong in 7's. c"
type textarea "Turning point in conversation. I think strong in 7's."
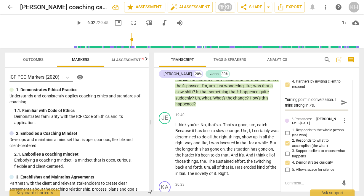
type textarea "Turning point in conversation. I think strong in 7's."
type textarea "Turning point in conversation. I think strong in 7's. C"
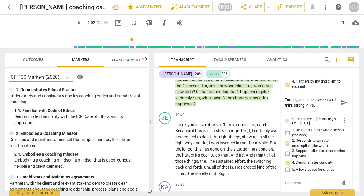
type textarea "Turning point in conversation. I think strong in 7's. C"
type textarea "Turning point in conversation. I think strong in 7's. Co"
type textarea "Turning point in conversation. I think strong in 7's. Cou"
type textarea "Turning point in conversation. I think strong in 7's. Coul"
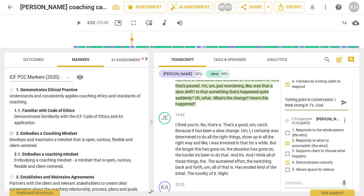
type textarea "Turning point in conversation. I think strong in 7's. Could"
type textarea "Turning point in conversation. I think strong in 7's. Could h"
type textarea "Turning point in conversation. I think strong in 7's. Could ha"
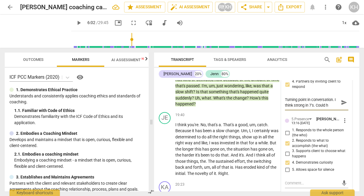
type textarea "Turning point in conversation. I think strong in 7's. Could ha"
type textarea "Turning point in conversation. I think strong in 7's. Could hav"
type textarea "Turning point in conversation. I think strong in 7's. Could have"
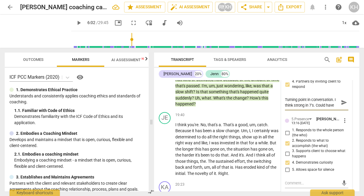
type textarea "Turning point in conversation. I think strong in 7's. Could have e"
type textarea "Turning point in conversation. I think strong in 7's. Could have ee"
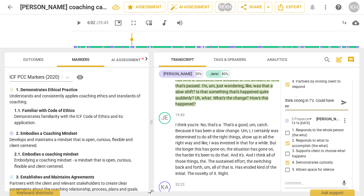
type textarea "Turning point in conversation. I think strong in 7's. Could have e"
type textarea "Turning point in conversation. I think strong in 7's. Could have"
type textarea "Turning point in conversation. I think strong in 7's. Could have v"
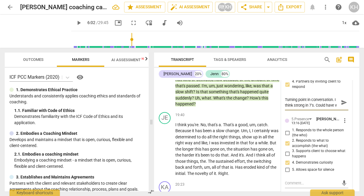
type textarea "Turning point in conversation. I think strong in 7's. Could have"
type textarea "Turning point in conversation. I think strong in 7's. Could have v"
type textarea "Turning point in conversation. I think strong in 7's. Could have ve"
type textarea "Turning point in conversation. I think strong in 7's. Could have vee"
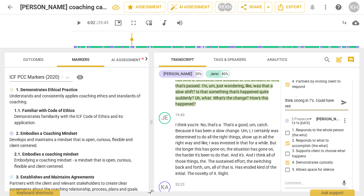
type textarea "Turning point in conversation. I think strong in 7's. Could have ve"
type textarea "Turning point in conversation. I think strong in 7's. Could have v"
type textarea "Turning point in conversation. I think strong in 7's. Could have"
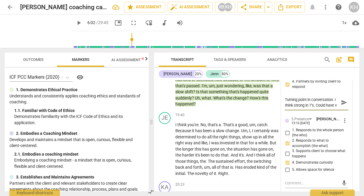
type textarea "Turning point in conversation. I think strong in 7's. Could have"
type textarea "Turning point in conversation. I think strong in 7's. Could have b"
type textarea "Turning point in conversation. I think strong in 7's. Could have be"
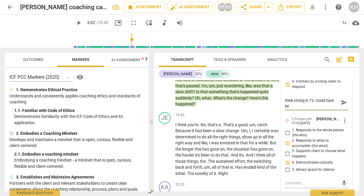
type textarea "Turning point in conversation. I think strong in 7's. Could have bee"
type textarea "Turning point in conversation. I think strong in 7's. Could have been"
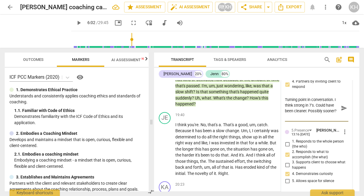
scroll to position [5, 0]
click at [343, 111] on span "send" at bounding box center [344, 108] width 7 height 7
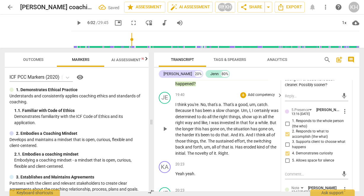
scroll to position [2603, 0]
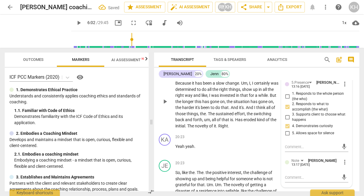
click at [221, 110] on span "do" at bounding box center [218, 107] width 6 height 5
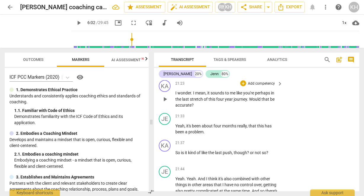
scroll to position [2769, 0]
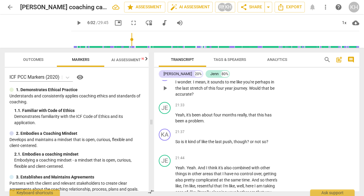
click at [268, 75] on p "Add competency" at bounding box center [261, 72] width 28 height 5
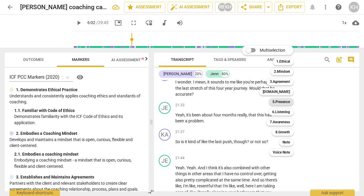
click at [284, 100] on b "5.Presence" at bounding box center [281, 101] width 17 height 7
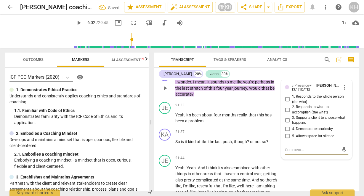
click at [287, 132] on input "4. Demonstrates curiosity" at bounding box center [287, 128] width 9 height 7
click at [306, 88] on div "5.Presence" at bounding box center [300, 85] width 17 height 6
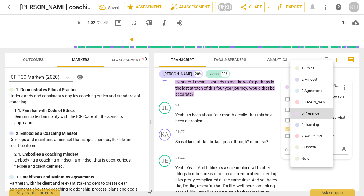
click at [244, 135] on div at bounding box center [182, 98] width 364 height 196
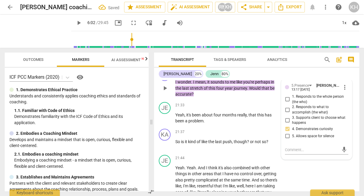
click at [231, 75] on p "Add competency" at bounding box center [234, 72] width 28 height 5
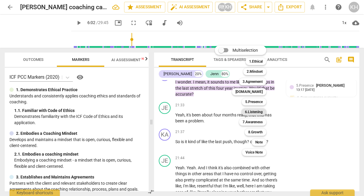
click at [258, 112] on b "6.Listening" at bounding box center [254, 111] width 18 height 7
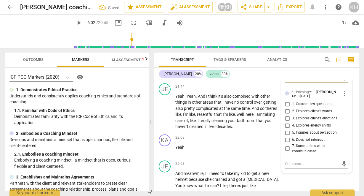
scroll to position [2863, 0]
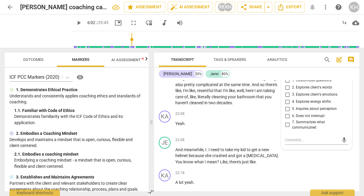
click at [311, 71] on div "6.Listening" at bounding box center [303, 67] width 23 height 5
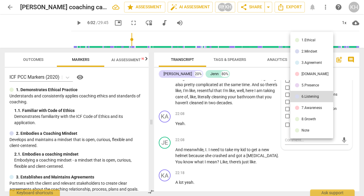
click at [308, 109] on div "7.Awareness" at bounding box center [312, 108] width 20 height 4
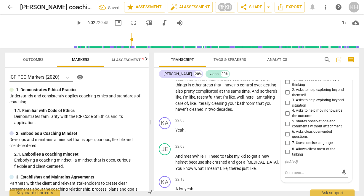
click at [285, 127] on input "5. Shares observations and comments without attachment" at bounding box center [287, 123] width 9 height 7
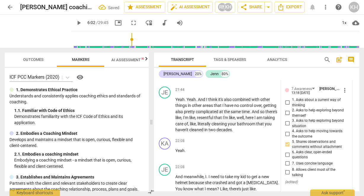
scroll to position [2840, 0]
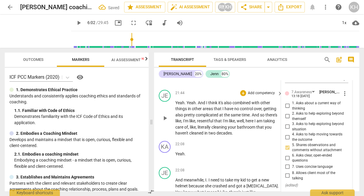
click at [258, 96] on p "Add competency" at bounding box center [261, 92] width 28 height 5
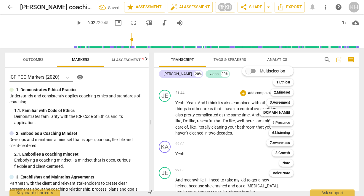
click at [234, 107] on div at bounding box center [182, 98] width 364 height 196
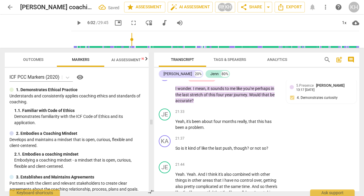
scroll to position [2745, 0]
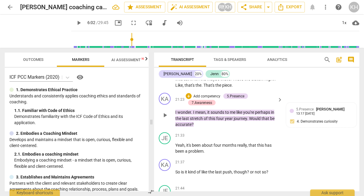
click at [208, 99] on p "Add competency" at bounding box center [207, 95] width 28 height 5
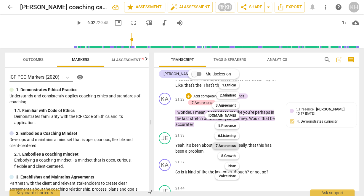
click at [229, 145] on b "7.Awareness" at bounding box center [226, 145] width 20 height 7
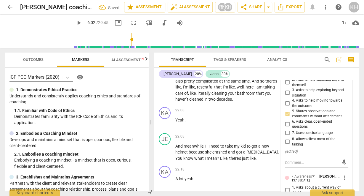
scroll to position [2882, 0]
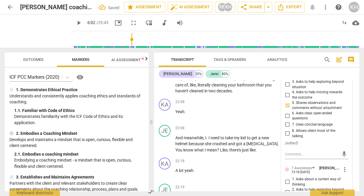
click at [286, 88] on input "3. Asks to help exploring beyond situation" at bounding box center [287, 84] width 9 height 7
drag, startPoint x: 225, startPoint y: 114, endPoint x: 225, endPoint y: 127, distance: 12.4
click at [225, 94] on p "Yeah . Yeah . And I think it's also combined with other things in other areas t…" at bounding box center [227, 75] width 104 height 36
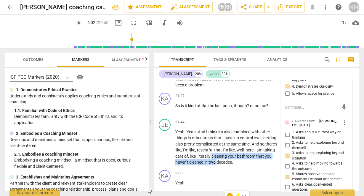
scroll to position [2769, 0]
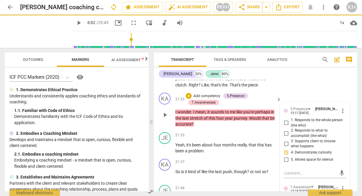
click at [209, 99] on p "Add competency" at bounding box center [207, 95] width 28 height 5
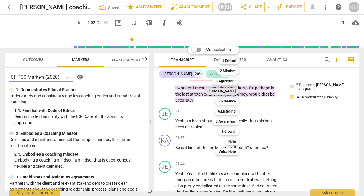
click at [236, 92] on b "[DOMAIN_NAME]" at bounding box center [222, 90] width 27 height 7
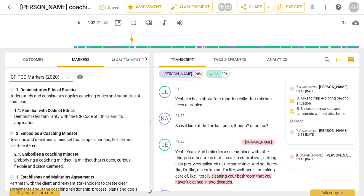
scroll to position [2793, 0]
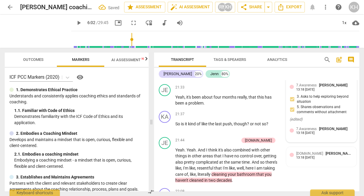
click at [316, 79] on div "5.Presence [PERSON_NAME] 13:17 [DATE] 4. Demonstrates curiosity" at bounding box center [321, 69] width 63 height 22
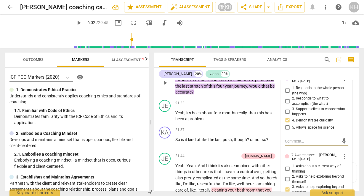
scroll to position [2745, 0]
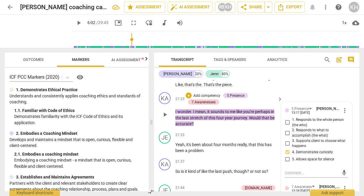
click at [236, 127] on p "I wonder . I mean , it sounds to me like you're perhaps in the last stretch of …" at bounding box center [227, 117] width 104 height 18
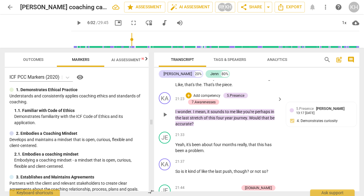
click at [214, 98] on p "Add competency" at bounding box center [207, 95] width 28 height 5
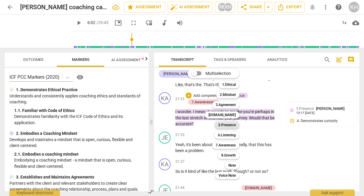
click at [230, 125] on b "5.Presence" at bounding box center [226, 124] width 17 height 7
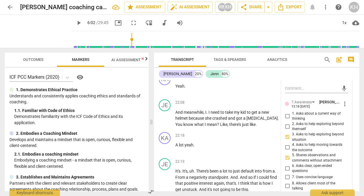
scroll to position [2858, 0]
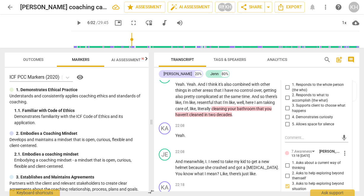
click at [288, 120] on input "4. Demonstrates curiosity" at bounding box center [287, 116] width 9 height 7
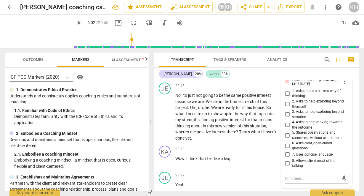
scroll to position [3071, 0]
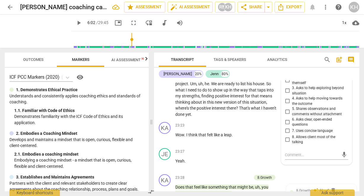
click at [313, 58] on div "7.Awareness" at bounding box center [304, 55] width 25 height 5
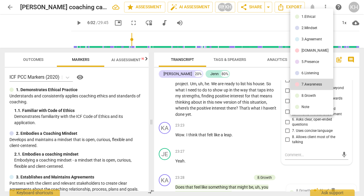
click at [299, 48] on li "[DOMAIN_NAME]" at bounding box center [311, 50] width 43 height 11
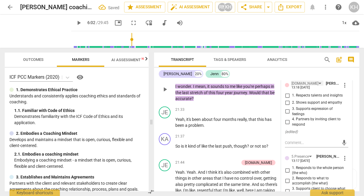
scroll to position [2770, 0]
click at [284, 125] on input "4. Partners by inviting client to respond" at bounding box center [287, 121] width 9 height 7
click at [233, 140] on div "21:37 + Add competency keyboard_arrow_right" at bounding box center [229, 136] width 108 height 7
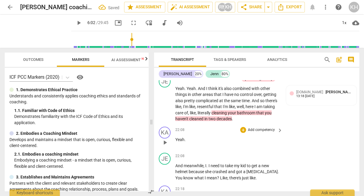
scroll to position [2865, 0]
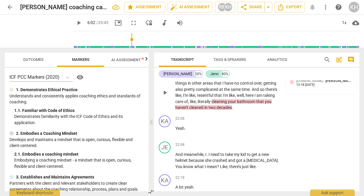
click at [256, 104] on span "bathroom" at bounding box center [246, 101] width 19 height 5
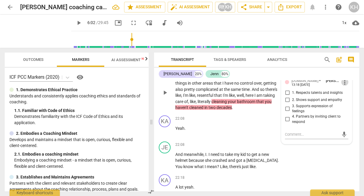
click at [346, 86] on span "more_vert" at bounding box center [344, 82] width 7 height 7
click at [347, 120] on li "Delete" at bounding box center [349, 121] width 20 height 11
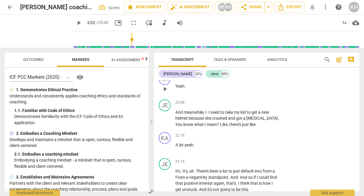
scroll to position [2913, 0]
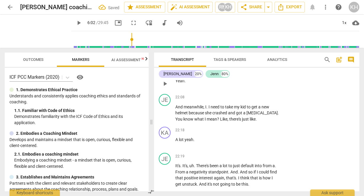
click at [260, 74] on p "Add competency" at bounding box center [261, 70] width 28 height 5
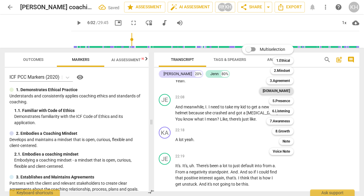
click at [284, 87] on b "[DOMAIN_NAME]" at bounding box center [276, 90] width 27 height 7
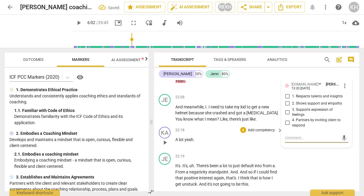
click at [287, 107] on input "2. Shows support and empathy" at bounding box center [287, 103] width 9 height 7
click at [220, 121] on span "Like" at bounding box center [223, 118] width 7 height 5
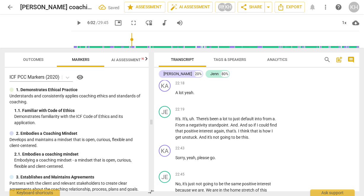
scroll to position [2960, 0]
drag, startPoint x: 197, startPoint y: 121, endPoint x: 171, endPoint y: 120, distance: 26.4
click at [171, 103] on div "KA play_arrow pause 22:18 + Add competency keyboard_arrow_right A lot yeah ." at bounding box center [256, 90] width 205 height 26
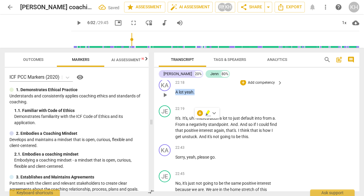
click at [271, 85] on p "Add competency" at bounding box center [261, 82] width 28 height 5
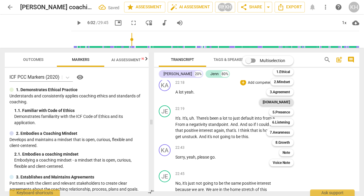
click at [278, 104] on div "[DOMAIN_NAME]" at bounding box center [276, 101] width 34 height 7
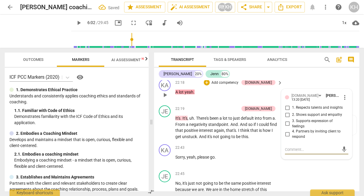
click at [286, 118] on input "2. Shows support and empathy" at bounding box center [287, 114] width 9 height 7
click at [240, 139] on p "It's . It's , uh . There's been a lot to just default into from a . From a nega…" at bounding box center [227, 127] width 104 height 24
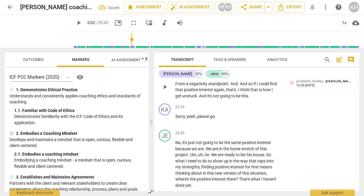
scroll to position [3007, 0]
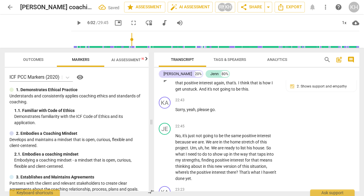
click at [261, 85] on span "is" at bounding box center [261, 82] width 4 height 5
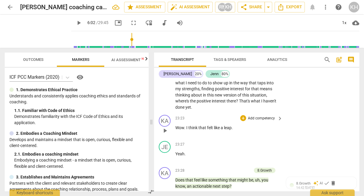
scroll to position [3126, 0]
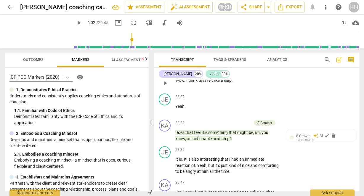
click at [268, 73] on p "Add competency" at bounding box center [261, 70] width 28 height 5
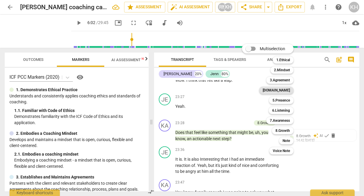
click at [282, 90] on b "[DOMAIN_NAME]" at bounding box center [276, 90] width 27 height 7
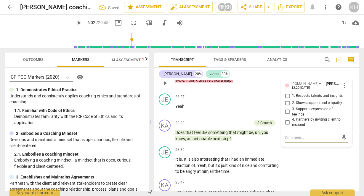
click at [289, 99] on input "1. Respects talents and insights" at bounding box center [287, 95] width 9 height 7
click at [240, 126] on p "Add competency" at bounding box center [237, 122] width 28 height 5
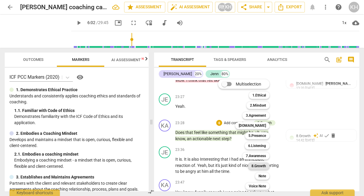
click at [263, 166] on b "8.Growth" at bounding box center [259, 165] width 15 height 7
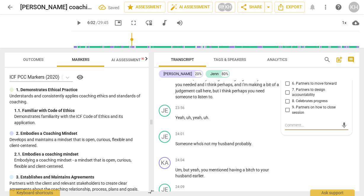
scroll to position [3209, 0]
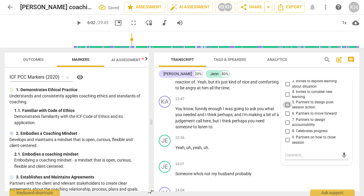
click at [287, 108] on input "5. Partners to design post-session action" at bounding box center [287, 104] width 9 height 7
click at [286, 87] on input "3. Invites to explore learning about situation" at bounding box center [287, 83] width 9 height 7
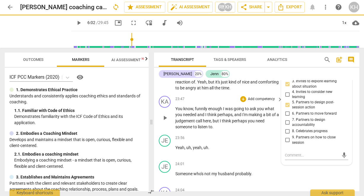
click at [230, 117] on span "perhaps" at bounding box center [224, 114] width 15 height 5
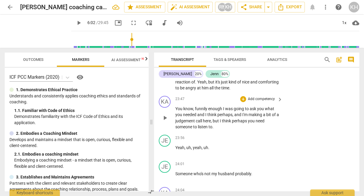
click at [270, 102] on p "Add competency" at bounding box center [261, 98] width 28 height 5
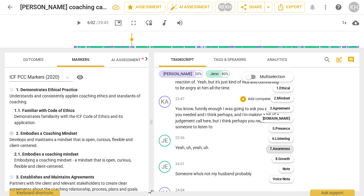
click at [280, 148] on b "7.Awareness" at bounding box center [280, 148] width 20 height 7
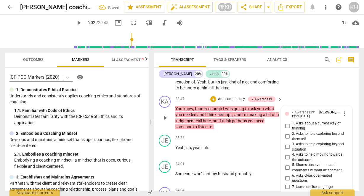
scroll to position [3312, 0]
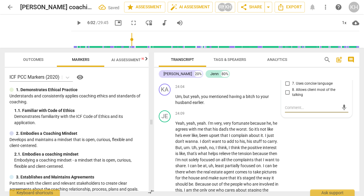
click at [284, 68] on input "5. Shares observations and comments without attachment" at bounding box center [287, 64] width 9 height 7
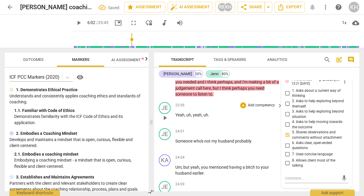
scroll to position [3241, 0]
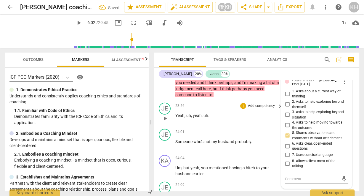
click at [238, 124] on div "23:56 + Add competency keyboard_arrow_right Yeah , uh , yeah , uh ." at bounding box center [229, 113] width 108 height 21
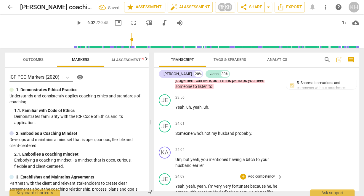
scroll to position [3288, 0]
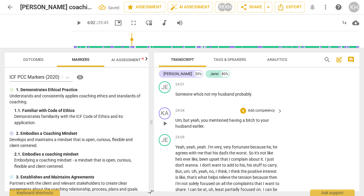
click at [272, 113] on p "Add competency" at bounding box center [261, 110] width 28 height 5
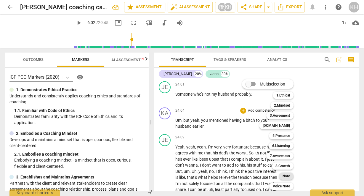
click at [285, 177] on b "Note" at bounding box center [286, 175] width 7 height 7
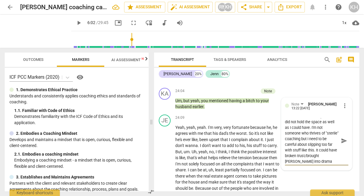
scroll to position [33, 0]
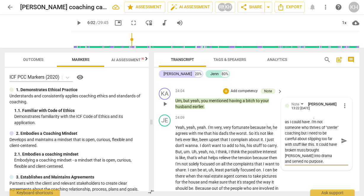
click at [343, 144] on span "send" at bounding box center [344, 140] width 7 height 7
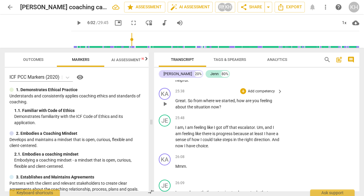
scroll to position [3521, 0]
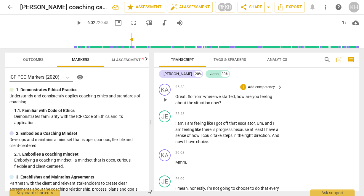
click at [265, 90] on p "Add competency" at bounding box center [261, 86] width 28 height 5
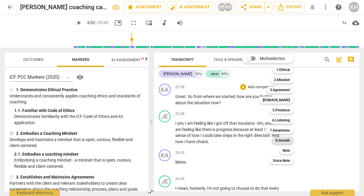
click at [286, 140] on b "8.Growth" at bounding box center [283, 140] width 15 height 7
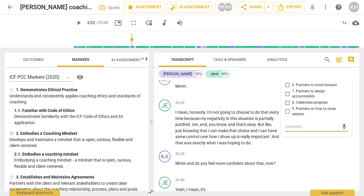
scroll to position [3563, 0]
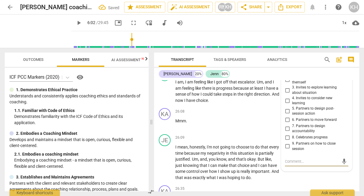
click at [287, 74] on label "1. Allows to explore progress" at bounding box center [314, 70] width 63 height 7
click at [325, 73] on span "1. Allows to explore progress" at bounding box center [315, 70] width 46 height 5
click at [292, 74] on input "1. Allows to explore progress" at bounding box center [287, 70] width 9 height 7
click at [300, 95] on span "3. Invites to explore learning about situation" at bounding box center [319, 90] width 54 height 10
click at [292, 94] on input "3. Invites to explore learning about situation" at bounding box center [287, 90] width 9 height 7
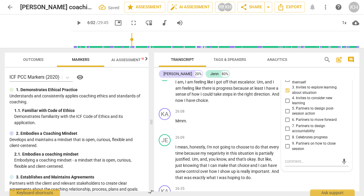
click at [286, 94] on input "3. Invites to explore learning about situation" at bounding box center [287, 90] width 9 height 7
click at [301, 95] on span "3. Invites to explore learning about situation" at bounding box center [319, 90] width 54 height 10
click at [292, 94] on input "3. Invites to explore learning about situation" at bounding box center [287, 90] width 9 height 7
click at [191, 129] on div "26:08 + Add competency keyboard_arrow_right Mmm ." at bounding box center [229, 118] width 108 height 21
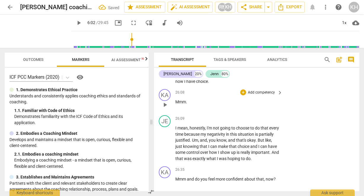
scroll to position [3586, 0]
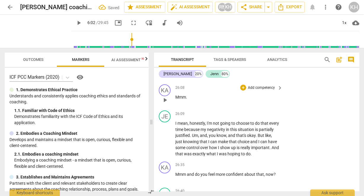
click at [268, 90] on p "Add competency" at bounding box center [261, 87] width 28 height 5
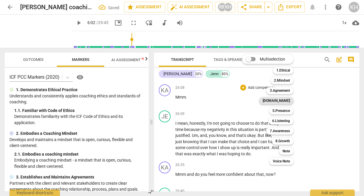
click at [282, 100] on b "[DOMAIN_NAME]" at bounding box center [276, 100] width 27 height 7
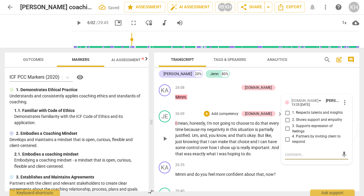
click at [289, 123] on input "2. Shows support and empathy" at bounding box center [287, 119] width 9 height 7
click at [226, 132] on span "negativity" at bounding box center [216, 129] width 19 height 5
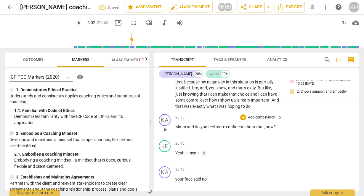
scroll to position [3657, 0]
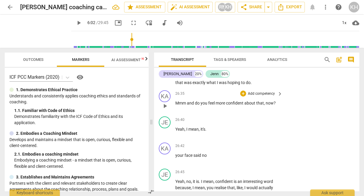
click at [265, 96] on p "Add competency" at bounding box center [261, 93] width 28 height 5
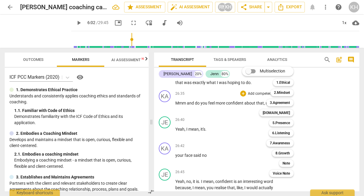
drag, startPoint x: 94, startPoint y: 132, endPoint x: 89, endPoint y: 125, distance: 8.7
click at [92, 130] on div at bounding box center [182, 98] width 364 height 196
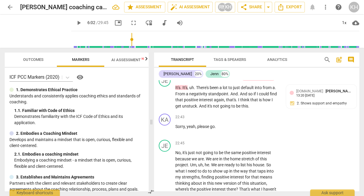
click at [234, 148] on div "format_bold format_list_bulleted [PERSON_NAME] delete Summary: KA play_arrow pa…" at bounding box center [256, 135] width 205 height 111
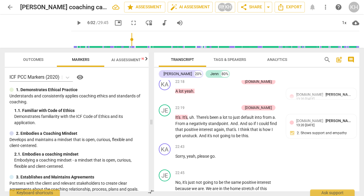
click at [234, 148] on div "format_bold format_list_bulleted [PERSON_NAME] delete Summary: KA play_arrow pa…" at bounding box center [256, 135] width 205 height 111
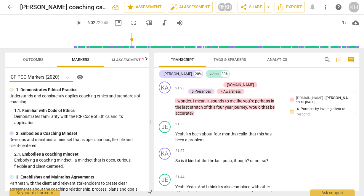
click at [217, 147] on div "format_bold format_list_bulleted [PERSON_NAME] delete Summary: KA play_arrow pa…" at bounding box center [256, 135] width 205 height 111
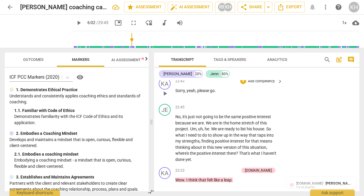
click at [186, 148] on div "format_bold format_list_bulleted [PERSON_NAME] delete Summary: KA play_arrow pa…" at bounding box center [256, 135] width 205 height 111
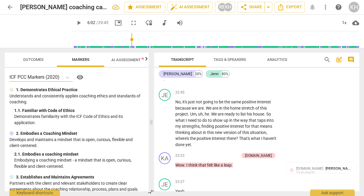
scroll to position [3136, 0]
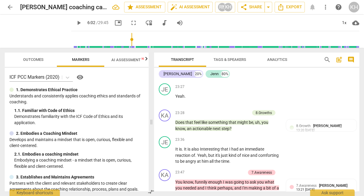
click at [237, 63] on p "Add competency" at bounding box center [225, 60] width 28 height 5
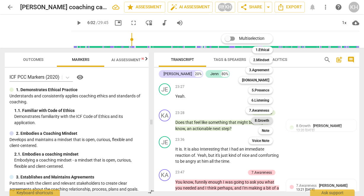
click at [267, 122] on b "8.Growth" at bounding box center [262, 120] width 15 height 7
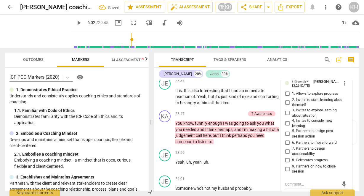
scroll to position [3207, 0]
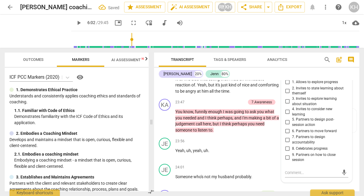
click at [294, 151] on span "8. Celebrates progress" at bounding box center [310, 148] width 36 height 5
click at [292, 152] on input "8. Celebrates progress" at bounding box center [287, 148] width 9 height 7
click at [239, 135] on div "KA play_arrow pause 23:47 + Add competency 7.Awareness keyboard_arrow_right You…" at bounding box center [256, 115] width 205 height 39
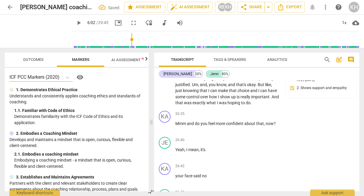
scroll to position [3634, 0]
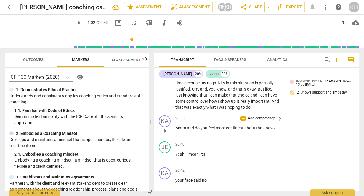
click at [271, 121] on p "Add competency" at bounding box center [261, 118] width 28 height 5
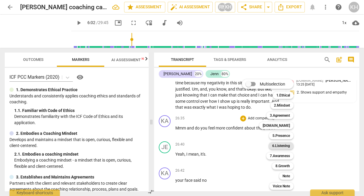
click at [290, 143] on b "6.Listening" at bounding box center [281, 145] width 18 height 7
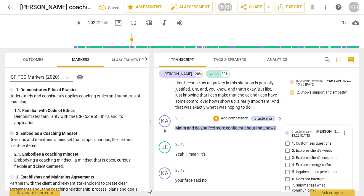
scroll to position [3728, 0]
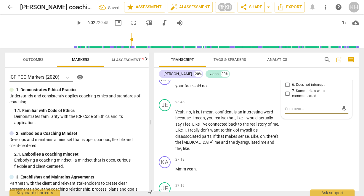
click at [294, 66] on span "3. Explores client's emotions" at bounding box center [314, 63] width 45 height 5
click at [292, 67] on input "3. Explores client's emotions" at bounding box center [287, 63] width 9 height 7
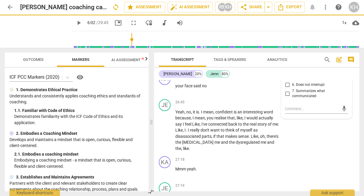
click at [288, 74] on input "4. Explores energy shifts" at bounding box center [287, 70] width 9 height 7
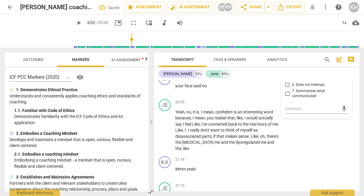
click at [288, 74] on input "4. Explores energy shifts" at bounding box center [287, 70] width 9 height 7
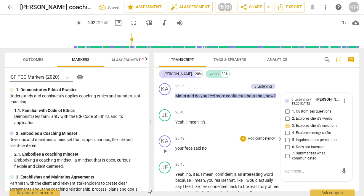
scroll to position [3680, 0]
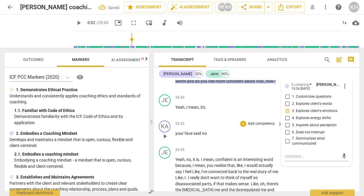
click at [257, 126] on p "Add competency" at bounding box center [261, 123] width 28 height 5
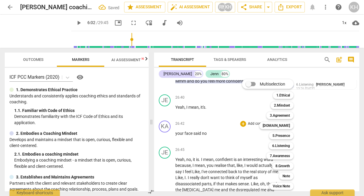
drag, startPoint x: 252, startPoint y: 149, endPoint x: 258, endPoint y: 149, distance: 5.6
click at [244, 150] on div "Multiselection m 1.Ethical 1 2.Mindset 2 3.Agreement 3 [DOMAIN_NAME] 4 5.Presen…" at bounding box center [272, 134] width 65 height 113
drag, startPoint x: 275, startPoint y: 144, endPoint x: 279, endPoint y: 144, distance: 4.1
click at [277, 144] on b "6.Listening" at bounding box center [281, 145] width 18 height 7
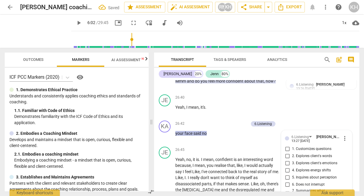
scroll to position [3780, 0]
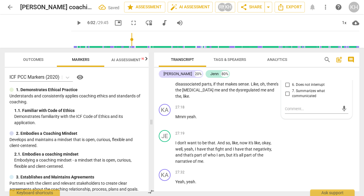
click at [284, 74] on input "4. Explores energy shifts" at bounding box center [287, 70] width 9 height 7
click at [246, 86] on span "sense" at bounding box center [243, 83] width 11 height 5
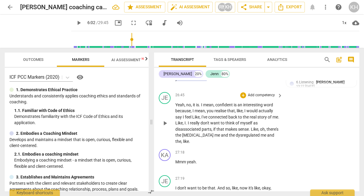
scroll to position [3733, 0]
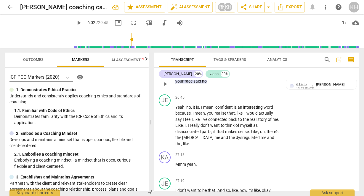
click at [228, 74] on p "Add competency" at bounding box center [234, 71] width 28 height 5
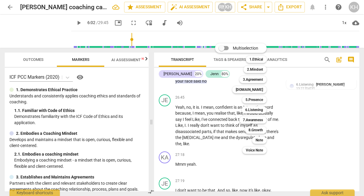
click at [190, 140] on div at bounding box center [182, 98] width 364 height 196
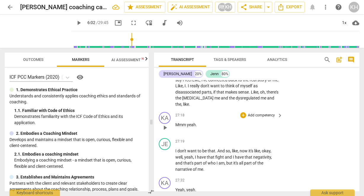
scroll to position [3780, 0]
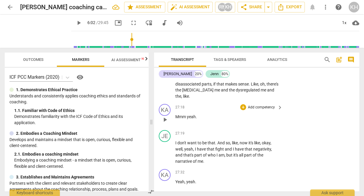
click at [272, 110] on p "Add competency" at bounding box center [261, 107] width 28 height 5
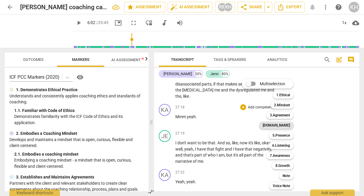
click at [284, 124] on b "[DOMAIN_NAME]" at bounding box center [276, 124] width 27 height 7
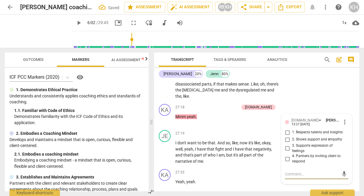
scroll to position [3845, 0]
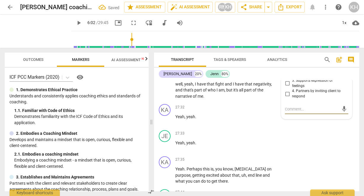
click at [298, 77] on span "2. Shows support and empathy" at bounding box center [317, 74] width 50 height 5
click at [292, 78] on input "2. Shows support and empathy" at bounding box center [287, 74] width 9 height 7
click at [241, 92] on span "all" at bounding box center [241, 89] width 5 height 5
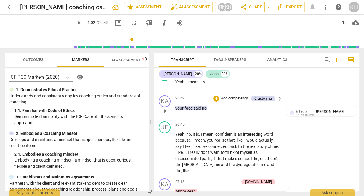
scroll to position [3703, 0]
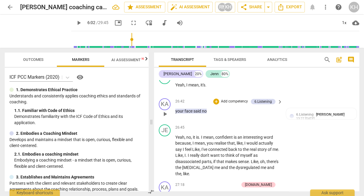
click at [239, 104] on p "Add competency" at bounding box center [234, 101] width 28 height 5
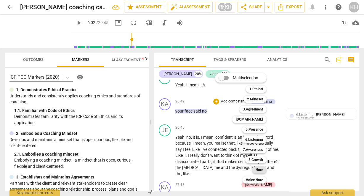
click at [259, 167] on b "Note" at bounding box center [259, 169] width 7 height 7
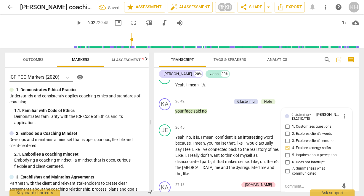
scroll to position [3780, 0]
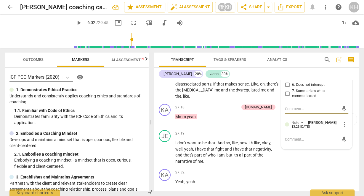
click at [298, 142] on textarea at bounding box center [312, 139] width 54 height 6
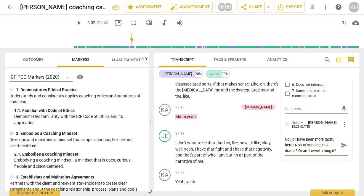
scroll to position [5, 0]
click at [242, 145] on span "now" at bounding box center [244, 142] width 9 height 5
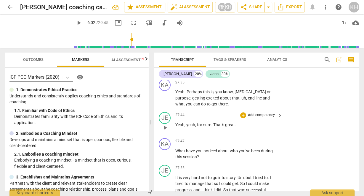
scroll to position [3922, 0]
click at [269, 85] on p "Add competency" at bounding box center [261, 81] width 28 height 5
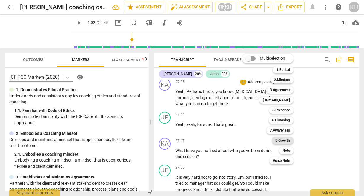
click at [287, 138] on b "8.Growth" at bounding box center [283, 140] width 15 height 7
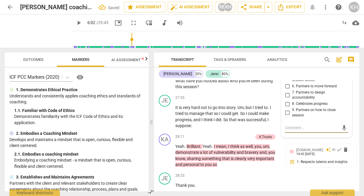
scroll to position [3963, 0]
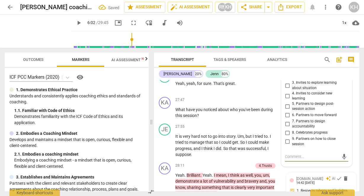
click at [300, 135] on span "8. Celebrates progress" at bounding box center [310, 132] width 36 height 5
click at [292, 136] on input "8. Celebrates progress" at bounding box center [287, 132] width 9 height 7
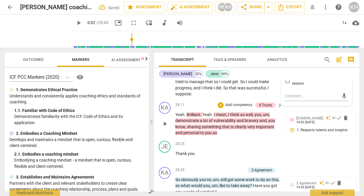
scroll to position [4034, 0]
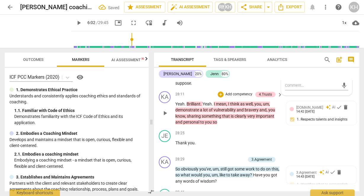
click at [238, 97] on p "Add competency" at bounding box center [239, 94] width 28 height 5
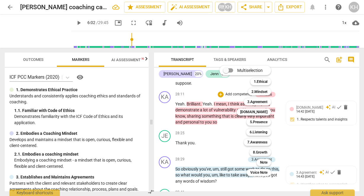
click at [216, 133] on div at bounding box center [182, 98] width 364 height 196
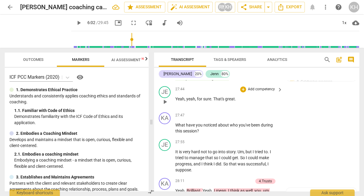
scroll to position [3939, 0]
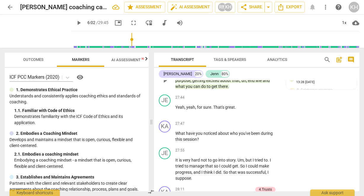
click at [237, 68] on p "Add competency" at bounding box center [237, 64] width 28 height 5
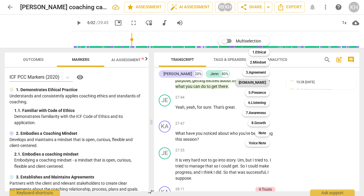
click at [264, 81] on b "[DOMAIN_NAME]" at bounding box center [252, 82] width 27 height 7
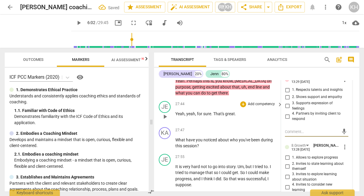
click at [285, 93] on input "1. Respects talents and insights" at bounding box center [287, 89] width 9 height 7
click at [249, 122] on div "27:44 + Add competency keyboard_arrow_right Yeah , yeah , for sure . That's gre…" at bounding box center [229, 111] width 108 height 21
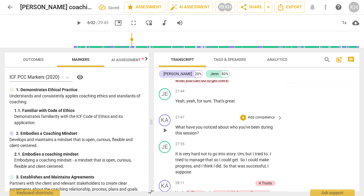
scroll to position [3963, 0]
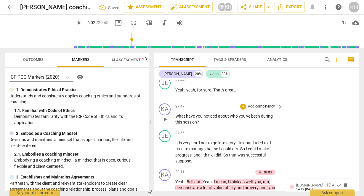
click at [267, 109] on p "Add competency" at bounding box center [261, 106] width 28 height 5
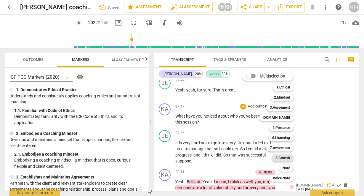
click at [287, 159] on b "8.Growth" at bounding box center [283, 157] width 15 height 7
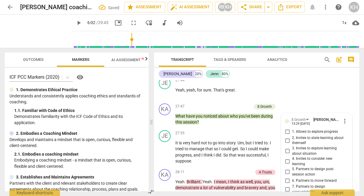
scroll to position [4069, 0]
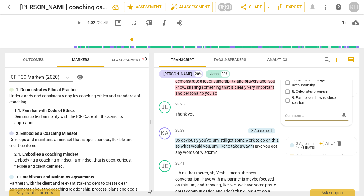
click at [286, 95] on input "8. Celebrates progress" at bounding box center [287, 91] width 9 height 7
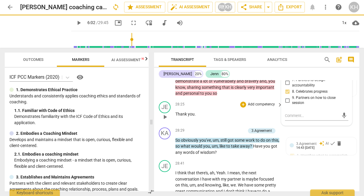
click at [262, 117] on p "Thank you ." at bounding box center [227, 114] width 104 height 6
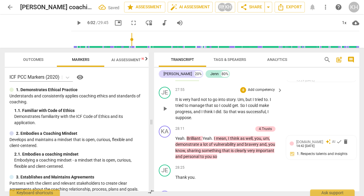
scroll to position [3998, 0]
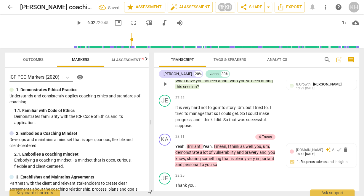
click at [235, 74] on p "Add competency" at bounding box center [237, 70] width 28 height 5
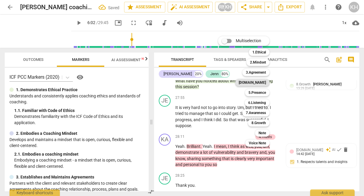
click at [263, 84] on b "[DOMAIN_NAME]" at bounding box center [252, 82] width 27 height 7
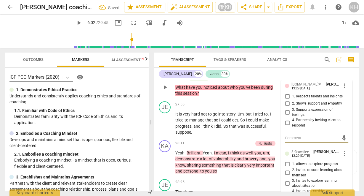
click at [285, 126] on input "4. Partners by inviting client to respond" at bounding box center [287, 122] width 9 height 7
click at [207, 122] on span "that" at bounding box center [209, 119] width 9 height 5
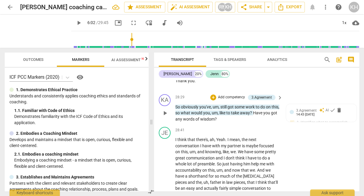
scroll to position [4117, 0]
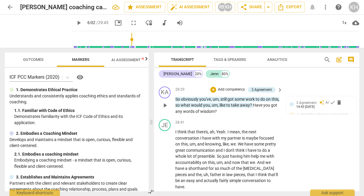
click at [236, 92] on p "Add competency" at bounding box center [231, 89] width 28 height 5
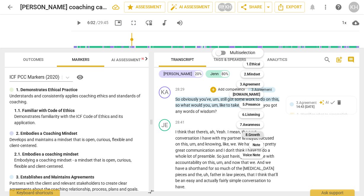
click at [252, 135] on b "8.Growth" at bounding box center [253, 134] width 15 height 7
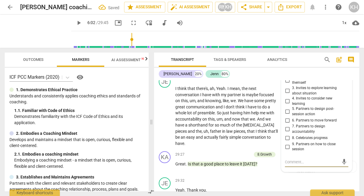
scroll to position [4152, 0]
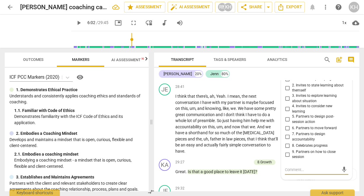
click at [288, 112] on input "4. Invites to consider new learning" at bounding box center [287, 108] width 9 height 7
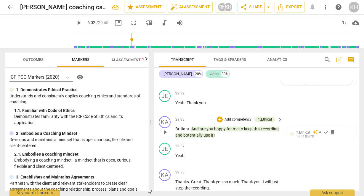
scroll to position [4200, 0]
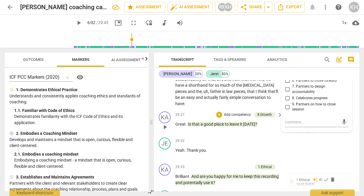
click at [232, 117] on p "Add competency" at bounding box center [237, 114] width 28 height 5
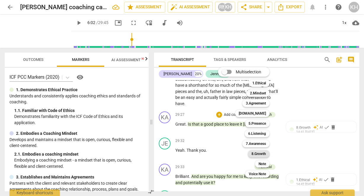
click at [262, 154] on b "8.Growth" at bounding box center [259, 153] width 15 height 7
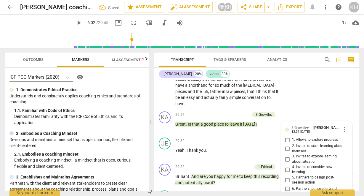
scroll to position [4278, 0]
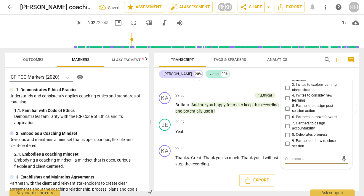
click at [289, 145] on input "9. Partners on how to close session" at bounding box center [287, 143] width 9 height 7
click at [246, 143] on div "KA play_arrow pause 29:38 + Add competency keyboard_arrow_right Thanks . Great …" at bounding box center [256, 155] width 205 height 27
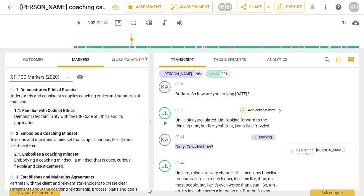
scroll to position [71, 0]
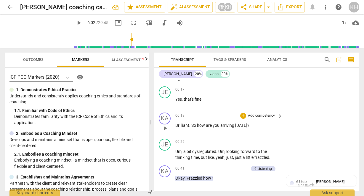
click at [265, 116] on p "Add competency" at bounding box center [261, 115] width 28 height 5
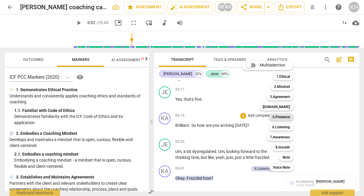
click at [283, 116] on b "5.Presence" at bounding box center [281, 116] width 17 height 7
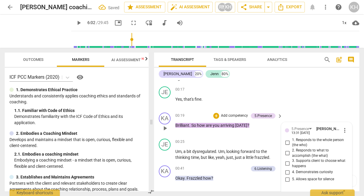
scroll to position [75, 0]
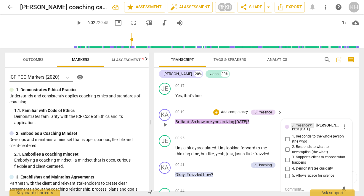
click at [294, 124] on div "5.Presence" at bounding box center [300, 125] width 17 height 6
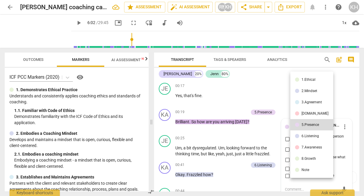
click at [303, 113] on div "[DOMAIN_NAME]" at bounding box center [315, 113] width 27 height 4
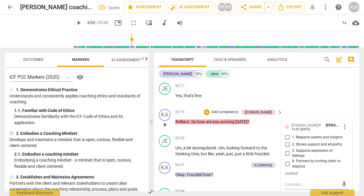
click at [293, 165] on span "4. Partners by inviting client to respond" at bounding box center [319, 163] width 54 height 10
click at [292, 165] on input "4. Partners by inviting client to respond" at bounding box center [287, 163] width 9 height 7
click at [252, 153] on span "little" at bounding box center [250, 153] width 9 height 5
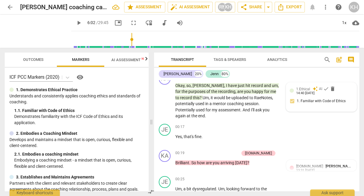
scroll to position [0, 0]
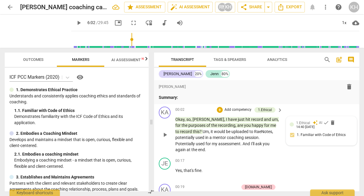
click at [165, 134] on span "play_arrow" at bounding box center [164, 134] width 7 height 7
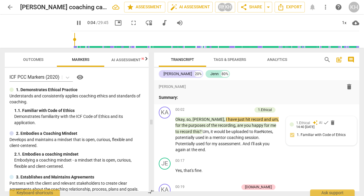
click at [94, 22] on div "pause 0:04 / 29:45 picture_in_picture fullscreen move_down audiotrack volume_up" at bounding box center [129, 22] width 116 height 11
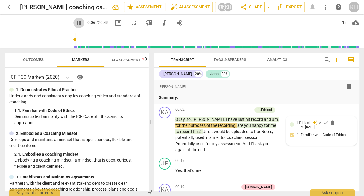
click at [82, 19] on span "pause" at bounding box center [78, 22] width 7 height 7
click at [186, 136] on span "potentially" at bounding box center [185, 137] width 20 height 5
click at [279, 111] on span "keyboard_arrow_right" at bounding box center [279, 109] width 7 height 7
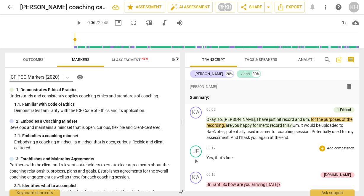
drag, startPoint x: 187, startPoint y: 104, endPoint x: 268, endPoint y: 145, distance: 91.4
click at [268, 145] on div "format_bold format_list_bulleted [PERSON_NAME] delete Summary: KA play_arrow pa…" at bounding box center [272, 135] width 174 height 111
click at [240, 126] on span "happy" at bounding box center [246, 125] width 12 height 5
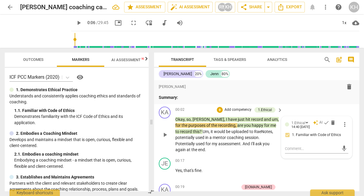
click at [242, 132] on span "uploaded" at bounding box center [240, 131] width 18 height 5
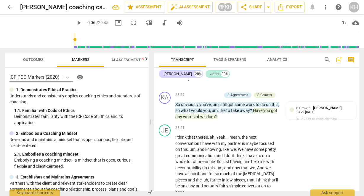
scroll to position [4278, 0]
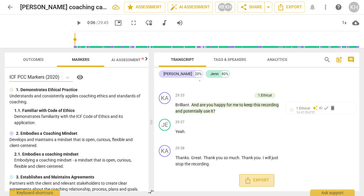
click at [263, 181] on span "Export" at bounding box center [256, 179] width 25 height 7
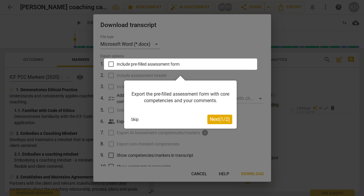
click at [217, 120] on span "Next ( 1 / 2 )" at bounding box center [220, 119] width 20 height 6
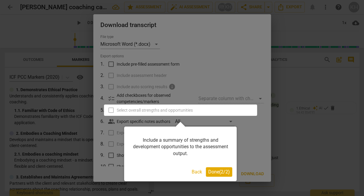
drag, startPoint x: 218, startPoint y: 169, endPoint x: 215, endPoint y: 164, distance: 5.5
click at [218, 172] on button "Done ( 2 / 2 )" at bounding box center [219, 171] width 26 height 9
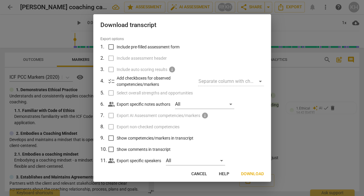
scroll to position [0, 0]
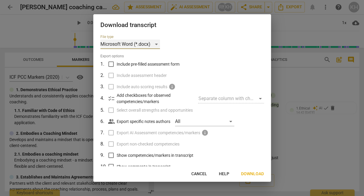
click at [157, 45] on div "Microsoft Word (*.docx)" at bounding box center [130, 43] width 60 height 9
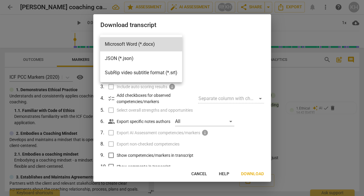
click at [157, 45] on li "Microsoft Word (*.docx)" at bounding box center [141, 44] width 82 height 14
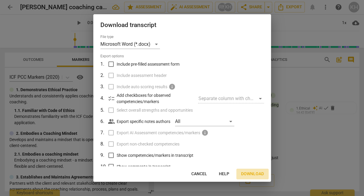
click at [250, 174] on span "Download" at bounding box center [252, 174] width 23 height 6
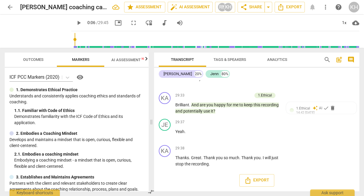
drag, startPoint x: 23, startPoint y: 113, endPoint x: 89, endPoint y: 36, distance: 100.6
click at [23, 113] on div "1. 1. Familiar with Code of Ethics" at bounding box center [79, 110] width 130 height 6
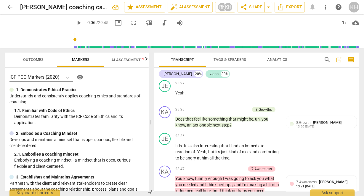
scroll to position [3069, 0]
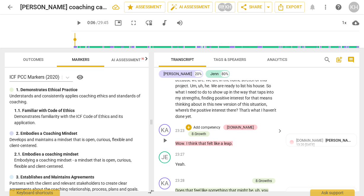
click at [214, 130] on p "Add competency" at bounding box center [207, 127] width 28 height 5
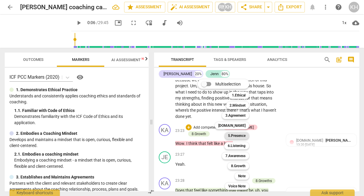
click at [244, 134] on b "5.Presence" at bounding box center [236, 135] width 17 height 7
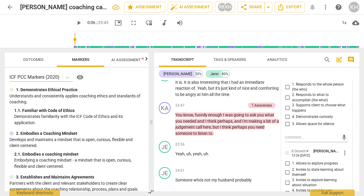
scroll to position [3203, 0]
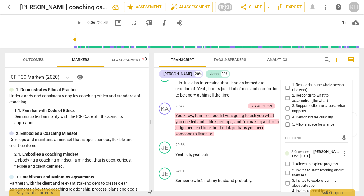
click at [303, 77] on div "5.Presence" at bounding box center [300, 74] width 17 height 6
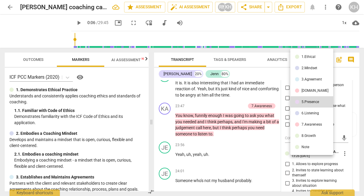
click at [308, 114] on div "6.Listening" at bounding box center [310, 113] width 17 height 4
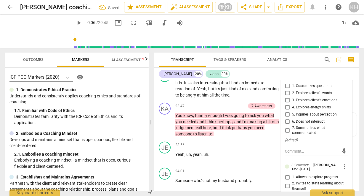
click at [305, 110] on span "4. Explores energy shifts" at bounding box center [311, 107] width 39 height 5
click at [292, 111] on input "4. Explores energy shifts" at bounding box center [287, 107] width 9 height 7
click at [217, 91] on span "it's" at bounding box center [218, 88] width 6 height 5
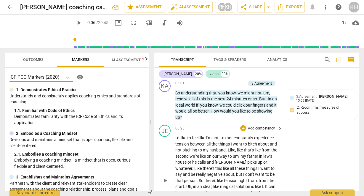
scroll to position [924, 0]
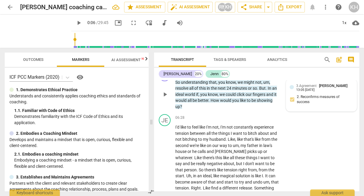
click at [307, 105] on div "3.Agreement [PERSON_NAME] 13:05 [DATE] 2. Reconfirms measures of success" at bounding box center [321, 94] width 63 height 25
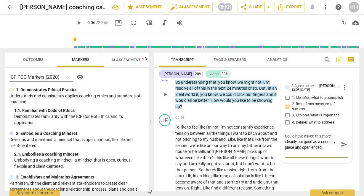
scroll to position [0, 0]
click at [228, 147] on span "way" at bounding box center [224, 145] width 9 height 5
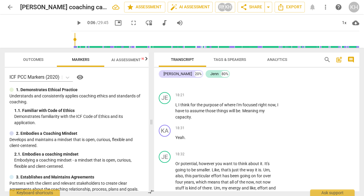
scroll to position [2370, 0]
click at [327, 60] on span "search" at bounding box center [327, 59] width 7 height 7
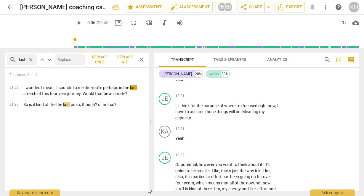
click at [142, 62] on span "close" at bounding box center [141, 59] width 7 height 7
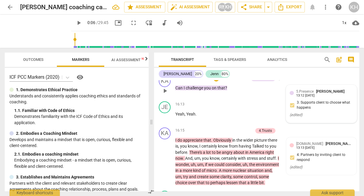
scroll to position [2086, 0]
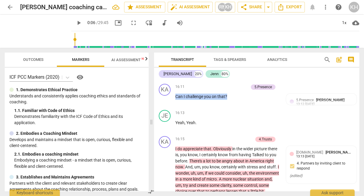
drag, startPoint x: 359, startPoint y: 134, endPoint x: 357, endPoint y: 74, distance: 60.5
click at [357, 74] on div "Transcript Tags & Speakers Analytics search post_add comment [PERSON_NAME] 20% …" at bounding box center [258, 122] width 212 height 148
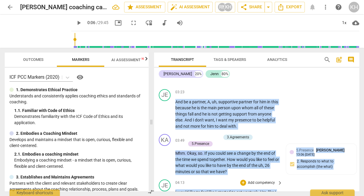
scroll to position [545, 0]
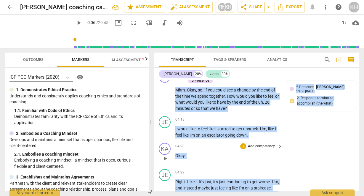
click at [249, 158] on p "Okay ." at bounding box center [227, 155] width 104 height 6
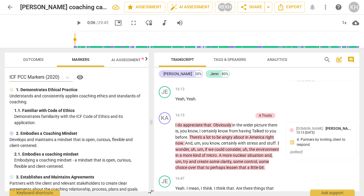
scroll to position [2157, 0]
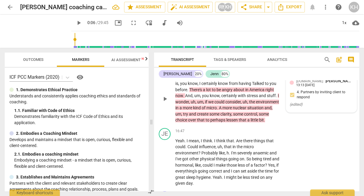
click at [302, 107] on div "( edited )" at bounding box center [321, 105] width 63 height 6
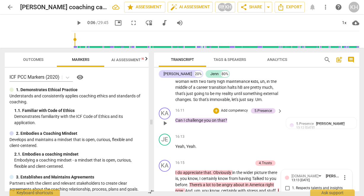
scroll to position [2062, 0]
click at [268, 155] on div "16:13 + Add competency keyboard_arrow_right Yeah , Yeah ." at bounding box center [229, 143] width 108 height 21
click at [230, 113] on p "Add competency" at bounding box center [234, 110] width 28 height 5
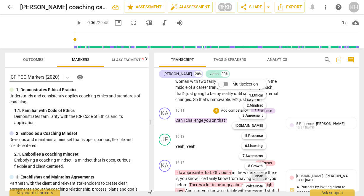
click at [260, 175] on b "Note" at bounding box center [258, 175] width 7 height 7
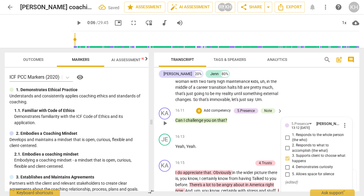
scroll to position [2149, 0]
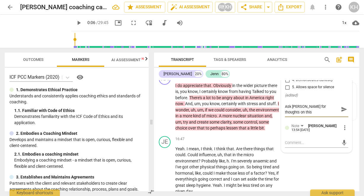
click at [326, 115] on textarea "Ask [PERSON_NAME] for thoughts on this" at bounding box center [312, 108] width 54 height 11
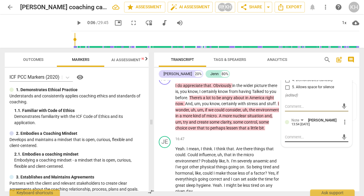
click at [320, 140] on textarea at bounding box center [312, 137] width 54 height 6
paste textarea "Ask [PERSON_NAME] for thoughts on this"
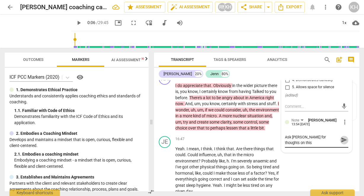
click at [343, 143] on span "send" at bounding box center [344, 139] width 7 height 7
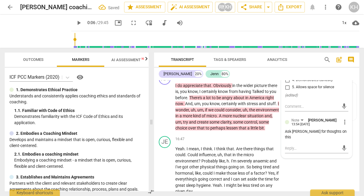
click at [202, 118] on span "kind" at bounding box center [197, 115] width 9 height 5
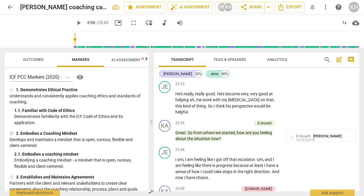
scroll to position [3500, 0]
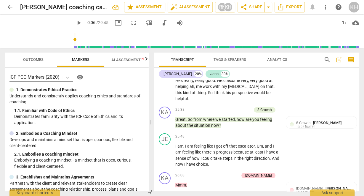
click at [360, 171] on div "Transcript Tags & Speakers Analytics search post_add comment [PERSON_NAME] 20% …" at bounding box center [258, 122] width 212 height 148
click at [360, 172] on div "Transcript Tags & Speakers Analytics search post_add comment [PERSON_NAME] 20% …" at bounding box center [258, 122] width 212 height 148
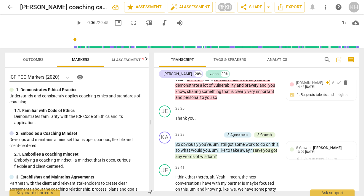
scroll to position [3884, 0]
